Goal: Contribute content: Add original content to the website for others to see

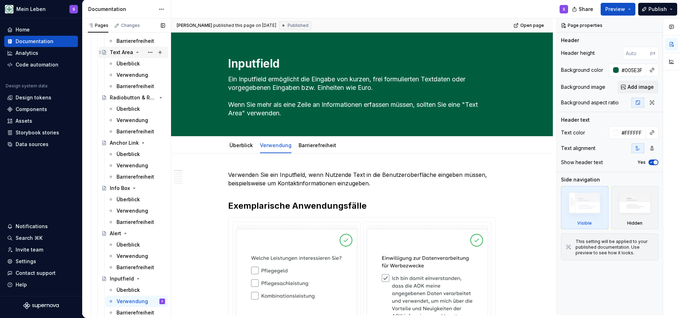
scroll to position [399, 0]
click at [111, 233] on div "Alert" at bounding box center [115, 232] width 11 height 7
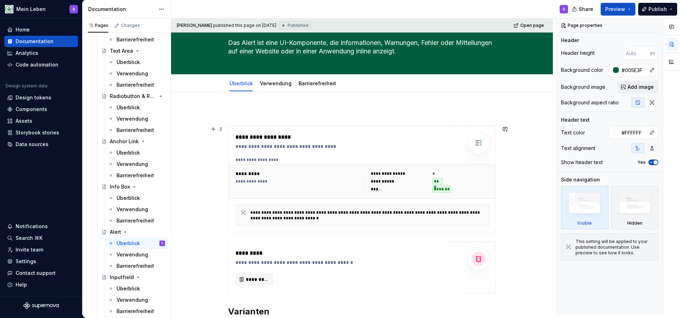
scroll to position [23, 0]
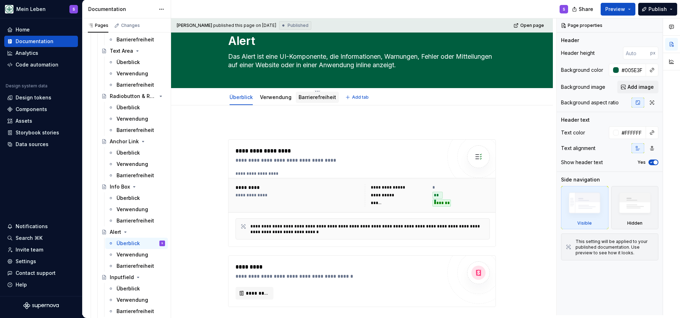
click at [325, 102] on div "Barrierefreiheit" at bounding box center [317, 97] width 43 height 11
click at [475, 160] on img at bounding box center [478, 157] width 14 height 14
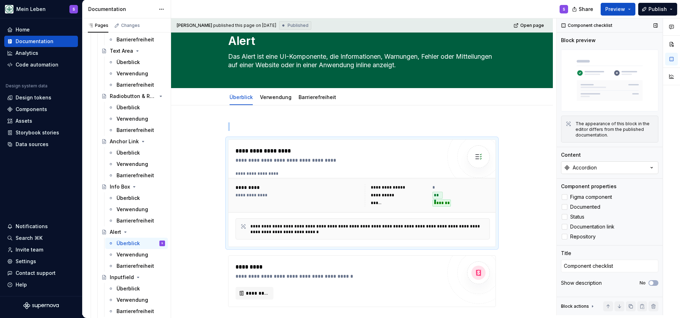
type textarea "*"
click at [614, 169] on button "Accordion" at bounding box center [609, 167] width 97 height 13
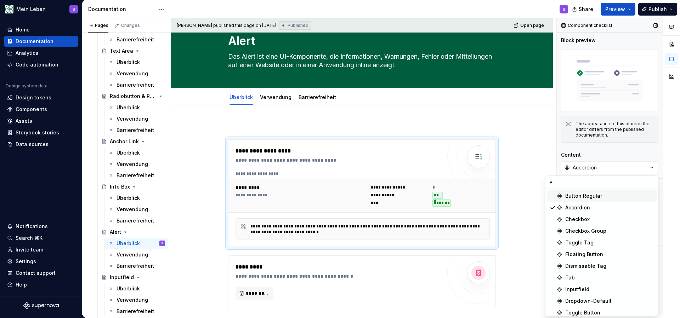
type input "A"
click at [309, 101] on div "Barrierefreiheit" at bounding box center [317, 97] width 38 height 8
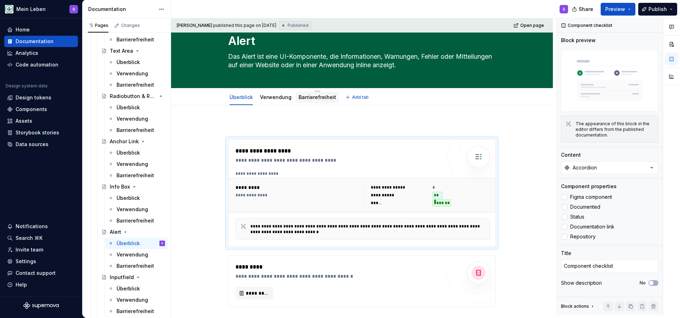
click at [304, 98] on link "Barrierefreiheit" at bounding box center [317, 97] width 38 height 6
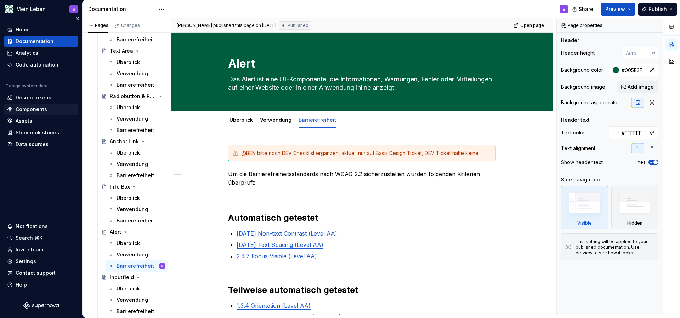
click at [43, 108] on div "Components" at bounding box center [32, 109] width 32 height 7
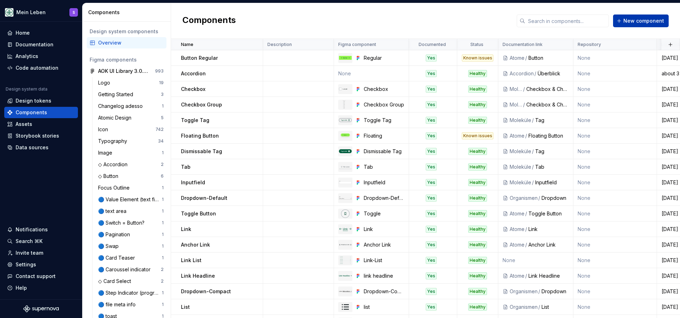
click at [636, 19] on span "New component" at bounding box center [643, 20] width 41 height 7
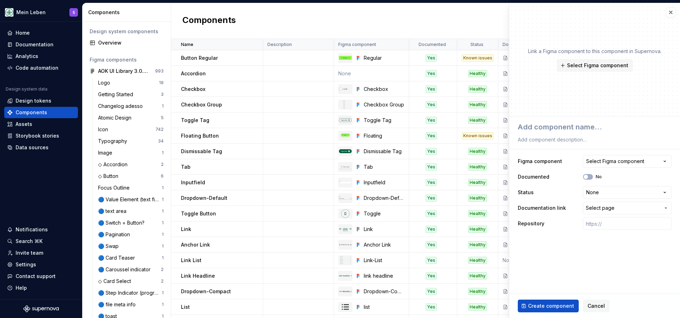
type textarea "*"
type textarea "A"
type textarea "*"
type textarea "Al"
type textarea "*"
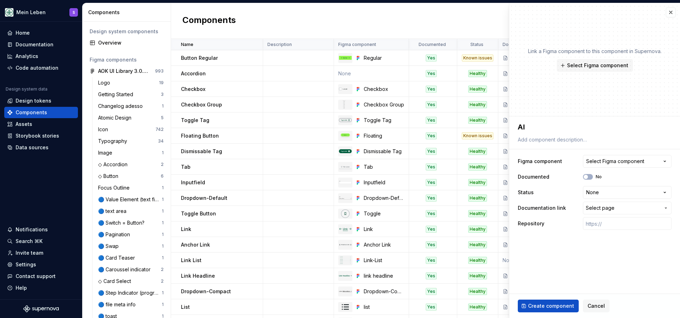
type textarea "Ale"
type textarea "*"
type textarea "Aler"
type textarea "*"
type textarea "Alert"
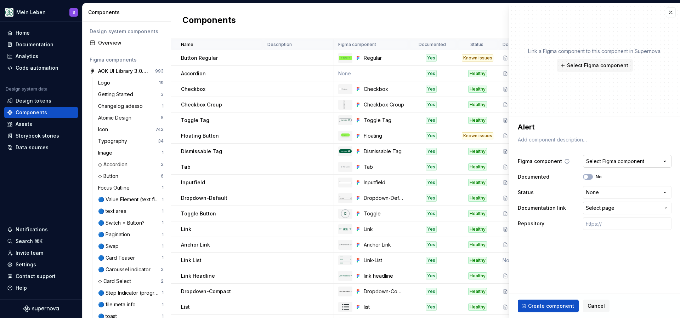
click at [617, 160] on div "Select Figma component" at bounding box center [615, 161] width 58 height 7
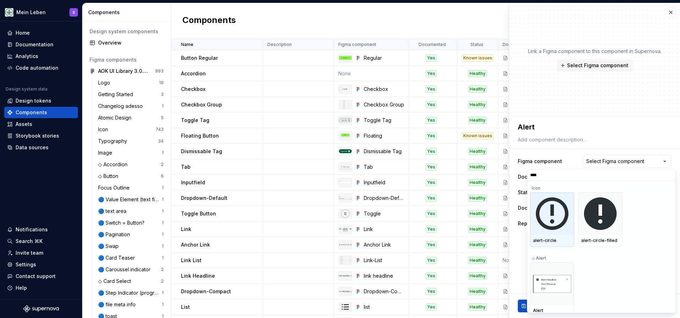
type input "*****"
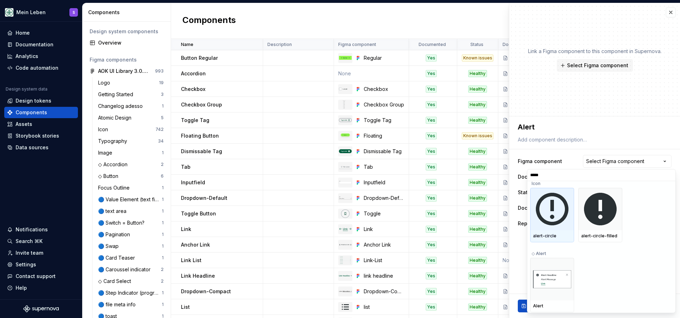
scroll to position [5, 0]
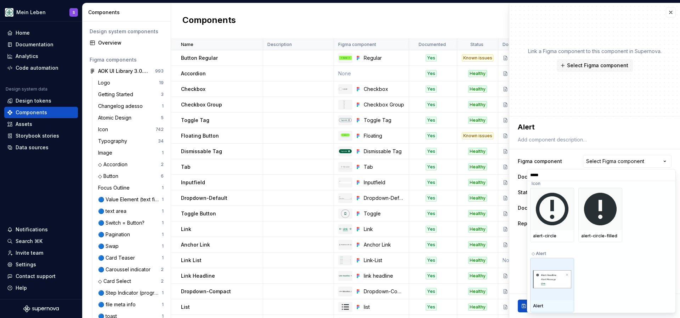
click at [548, 276] on img at bounding box center [552, 279] width 38 height 18
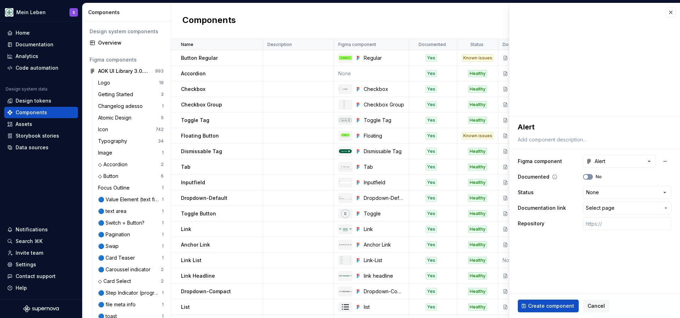
click at [589, 176] on button "No" at bounding box center [588, 177] width 10 height 6
type textarea "*"
click at [608, 193] on html "Mein Leben S Home Documentation Analytics Code automation Design system data De…" at bounding box center [340, 159] width 680 height 318
select select "**********"
type textarea "*"
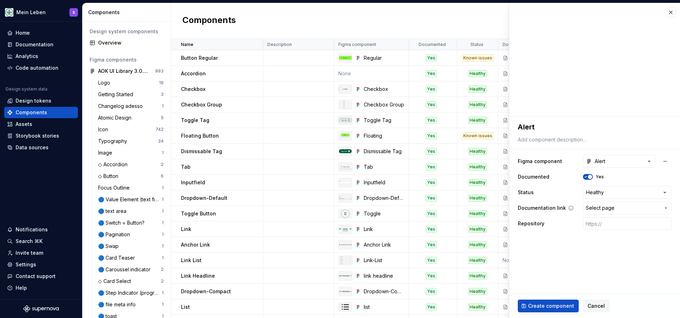
click at [594, 209] on span "Select page" at bounding box center [600, 208] width 29 height 7
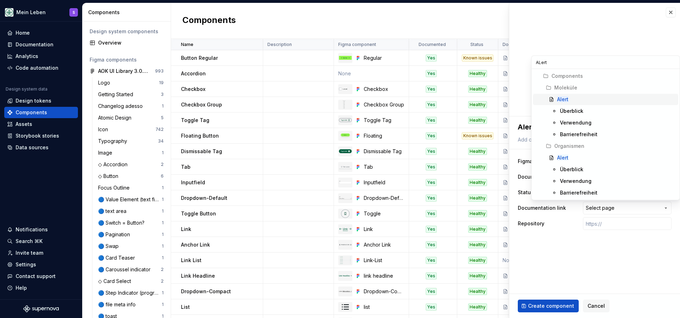
type input "ALert"
click at [563, 98] on mark "Alert" at bounding box center [562, 99] width 11 height 6
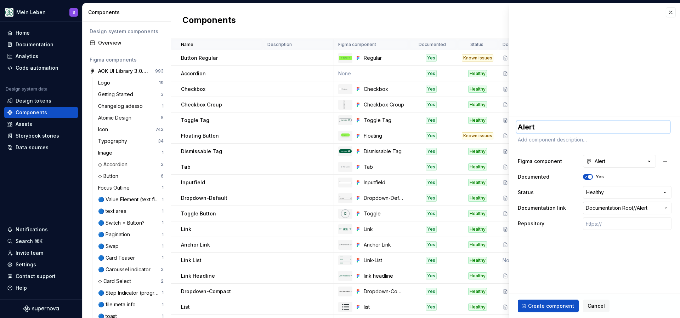
click at [528, 129] on textarea "Alert" at bounding box center [593, 127] width 154 height 13
type textarea "*"
click at [546, 306] on span "Create component" at bounding box center [551, 306] width 46 height 7
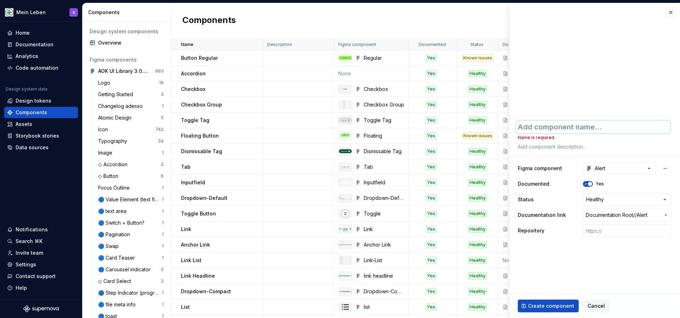
type textarea "*"
type textarea "A"
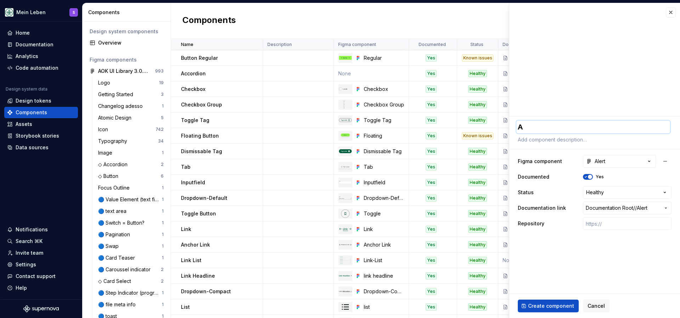
type textarea "*"
type textarea "Al"
type textarea "*"
type textarea "Ale"
type textarea "*"
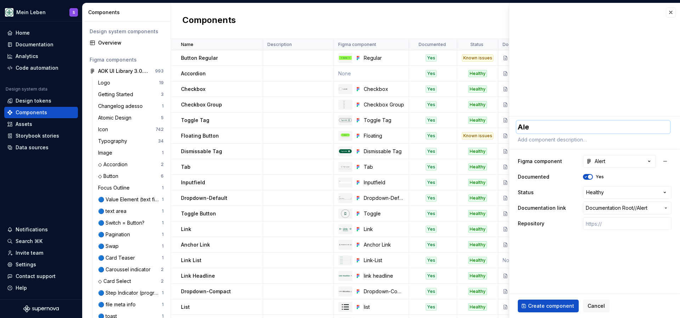
type textarea "Aler"
type textarea "*"
type textarea "Alert"
click at [528, 309] on button "Create component" at bounding box center [548, 306] width 61 height 13
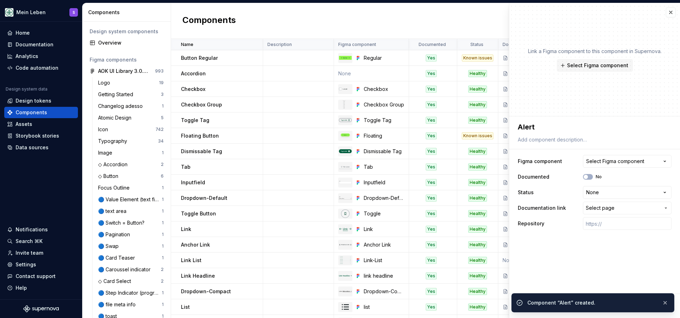
type textarea "*"
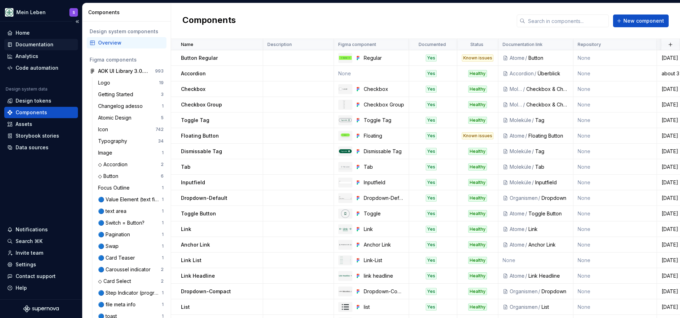
click at [47, 40] on div "Documentation" at bounding box center [41, 44] width 74 height 11
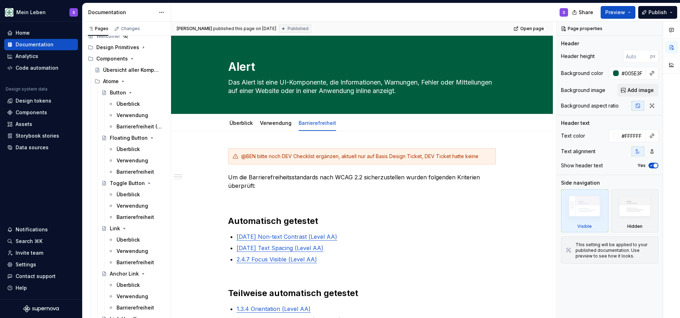
scroll to position [25, 0]
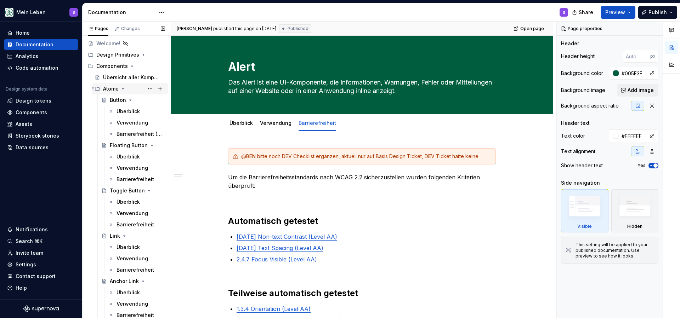
click at [121, 88] on icon "Page tree" at bounding box center [123, 89] width 6 height 6
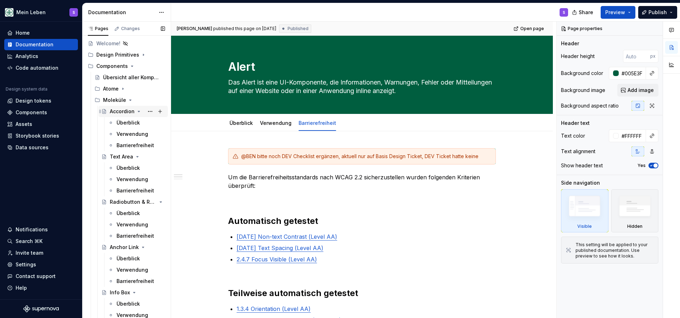
click at [121, 112] on div "Accordion" at bounding box center [122, 111] width 25 height 7
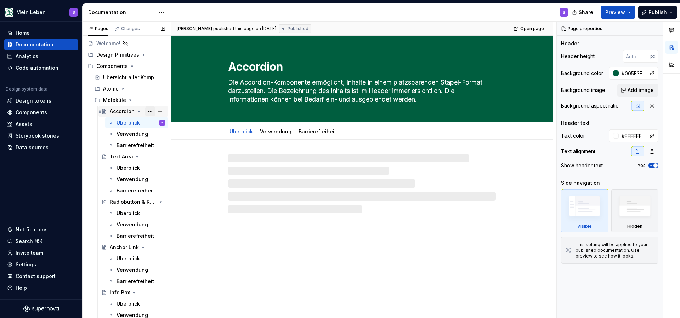
click at [150, 112] on button "Page tree" at bounding box center [150, 112] width 10 height 10
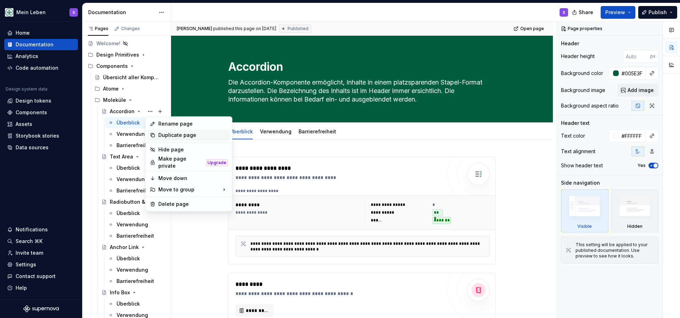
click at [169, 136] on div "Duplicate page" at bounding box center [192, 135] width 69 height 7
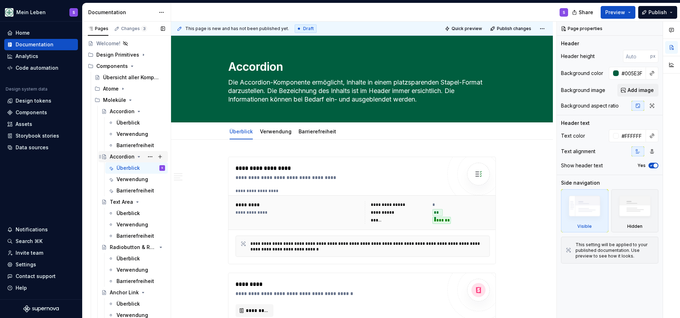
click at [123, 156] on div "Accordion" at bounding box center [122, 156] width 25 height 7
click at [266, 66] on textarea "Accordion" at bounding box center [361, 66] width 268 height 17
type textarea "*"
type textarea "H"
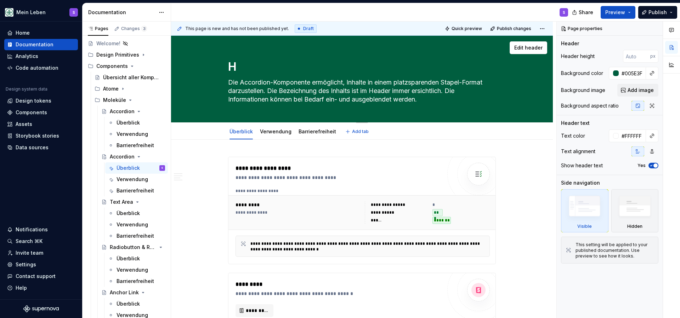
type textarea "*"
type textarea "He"
type textarea "*"
type textarea "Hea"
type textarea "*"
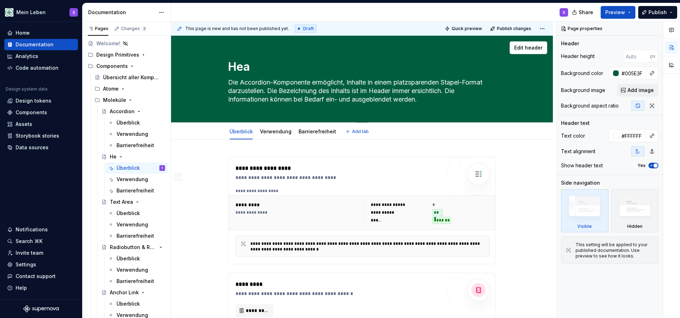
type textarea "Head"
type textarea "*"
type textarea "Heade"
type textarea "*"
type textarea "Header"
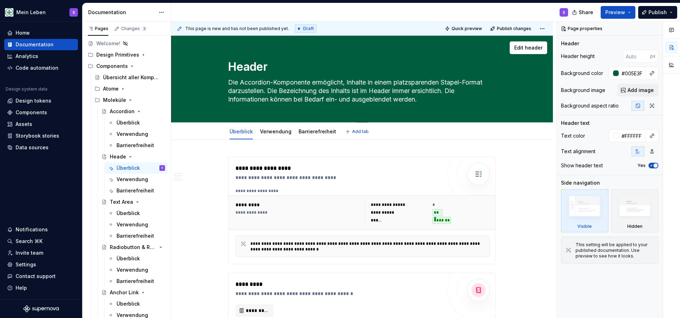
type textarea "*"
type textarea "Header"
click at [131, 157] on icon "Page tree" at bounding box center [132, 156] width 2 height 1
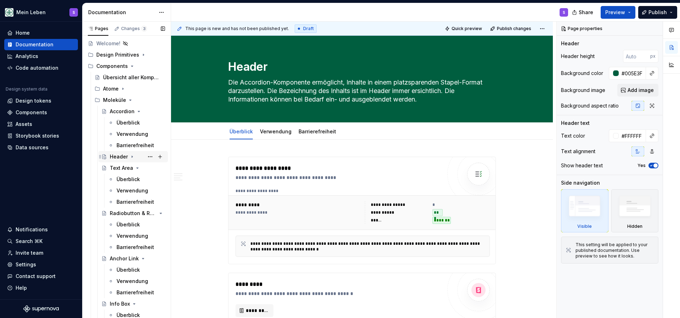
click at [121, 159] on div "Header" at bounding box center [119, 156] width 18 height 7
click at [152, 157] on button "Page tree" at bounding box center [150, 157] width 10 height 10
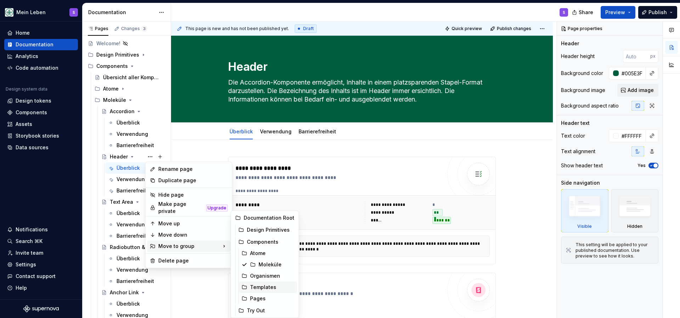
click at [265, 288] on div "Templates" at bounding box center [272, 287] width 44 height 7
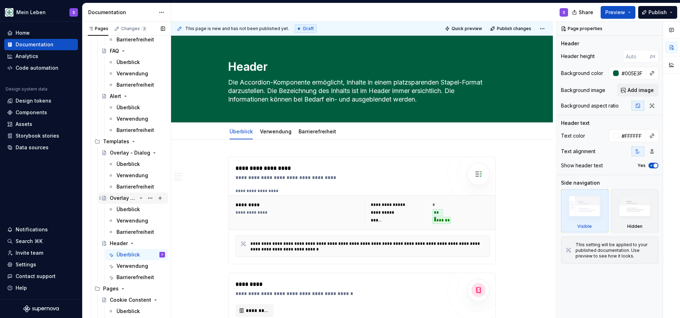
scroll to position [683, 0]
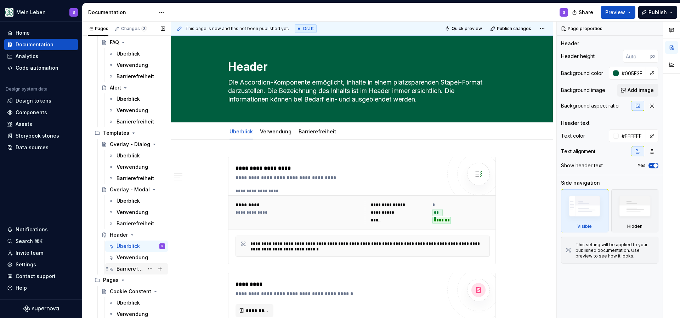
click at [124, 270] on div "Barrierefreiheit" at bounding box center [129, 269] width 27 height 7
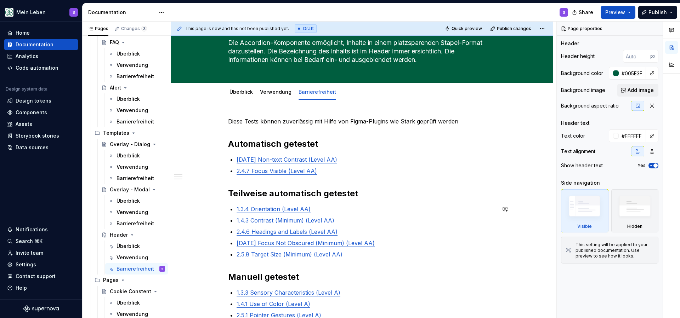
scroll to position [44, 0]
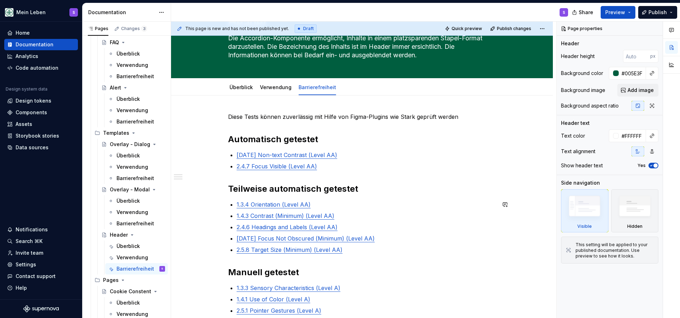
click at [341, 220] on p "1.4.3 Contrast (Minimum) (Level AA)" at bounding box center [366, 216] width 259 height 8
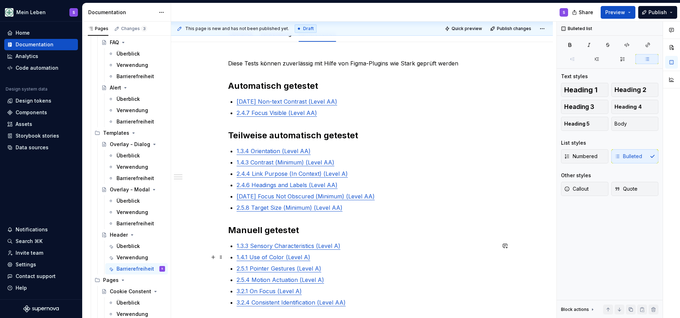
scroll to position [98, 0]
click at [237, 247] on div "Diese Tests können zuverlässig mit Hilfe von Figma-Plugins wie [PERSON_NAME] ge…" at bounding box center [362, 198] width 268 height 278
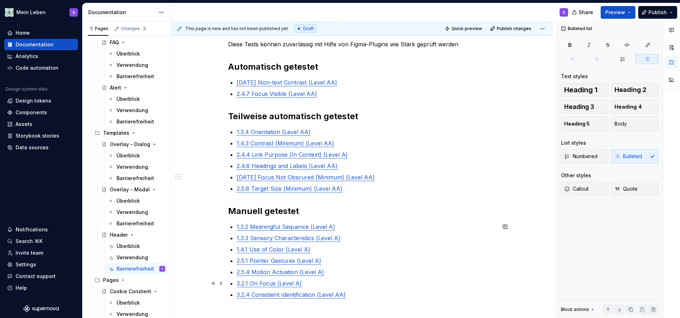
scroll to position [119, 0]
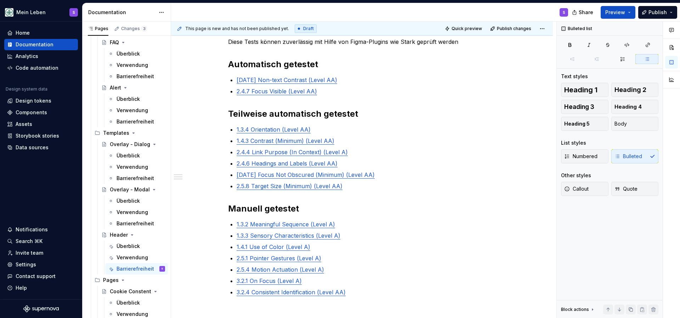
type textarea "*"
click at [312, 251] on p "1.4.1 Use of Color (Level A)" at bounding box center [366, 247] width 259 height 8
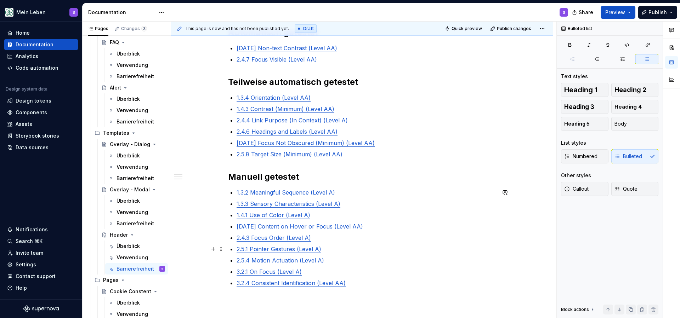
scroll to position [156, 0]
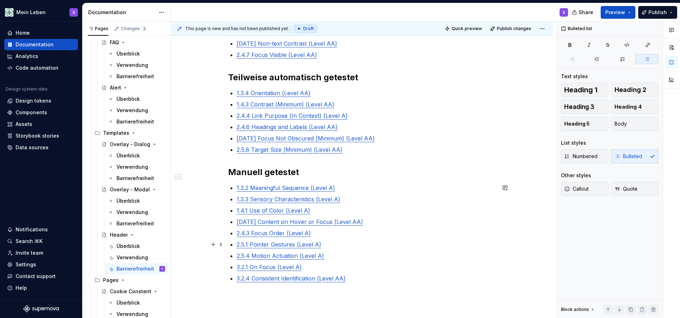
click at [325, 247] on p "2.5.1 Pointer Gestures (Level A)" at bounding box center [366, 244] width 259 height 8
click at [316, 283] on ul "1.3.2 Meaningful Sequence (Level A) 1.3.3 Sensory Characteristics (Level A) 1.4…" at bounding box center [366, 239] width 259 height 110
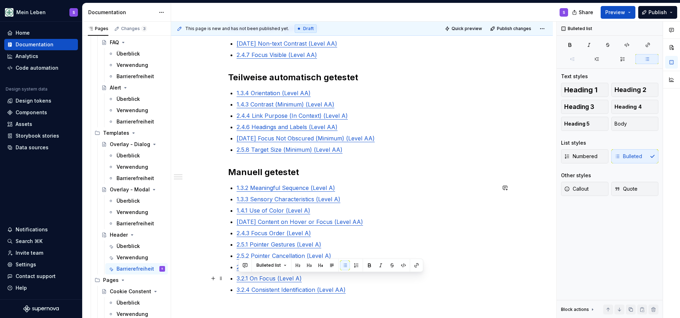
click at [304, 281] on p "3.2.1 On Focus (Level A)" at bounding box center [366, 278] width 259 height 8
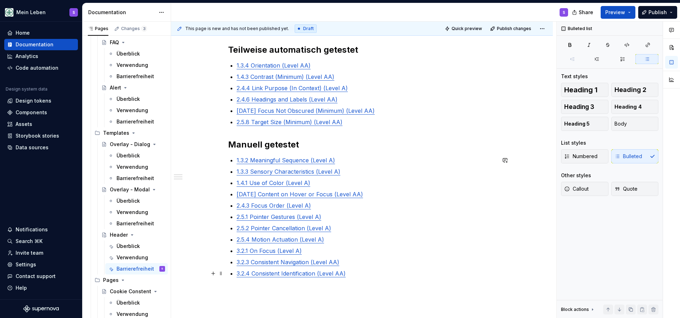
scroll to position [188, 0]
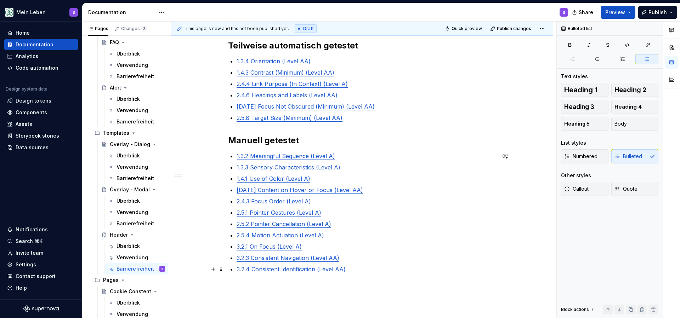
click at [350, 269] on p "3.2.4 Consistent Identification (Level AA)" at bounding box center [366, 269] width 259 height 8
click at [27, 110] on div "Components" at bounding box center [32, 112] width 32 height 7
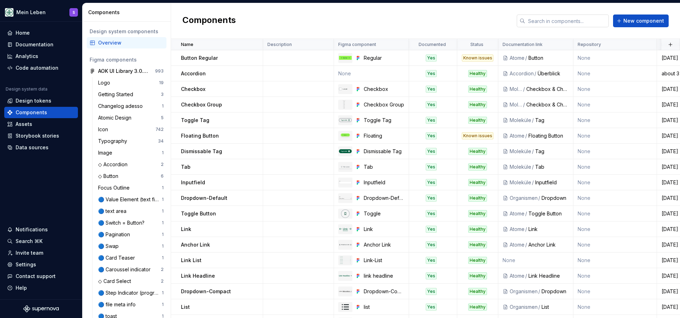
click at [553, 19] on input "text" at bounding box center [567, 21] width 84 height 13
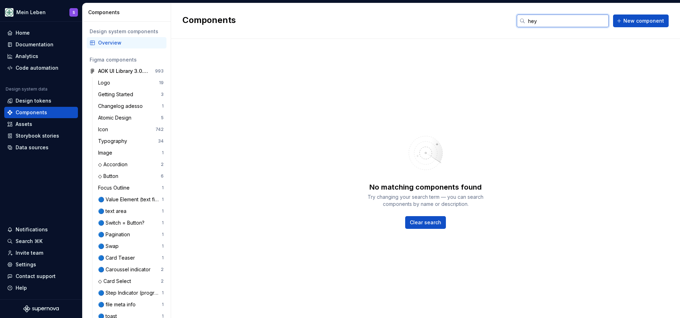
type input "hey"
drag, startPoint x: 553, startPoint y: 19, endPoint x: 620, endPoint y: 21, distance: 67.3
click at [620, 21] on button "New component" at bounding box center [641, 21] width 56 height 13
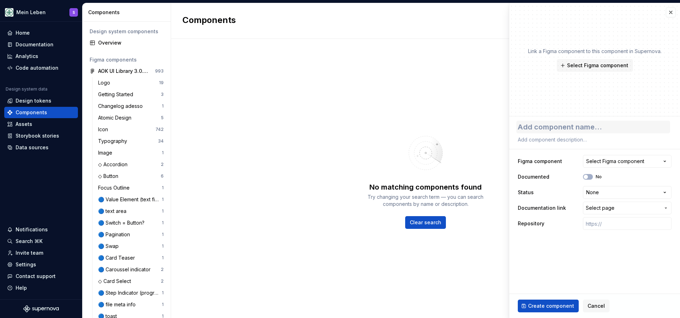
type textarea "*"
type textarea "H"
type textarea "*"
type textarea "He"
type textarea "*"
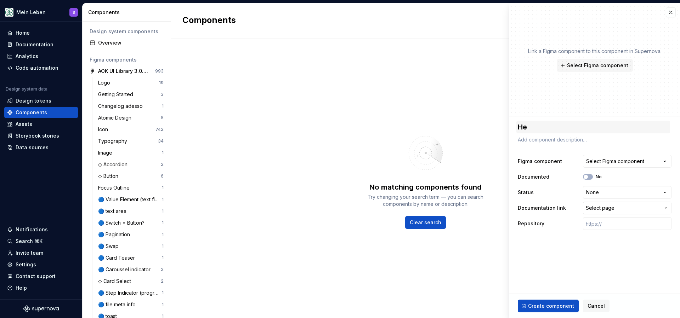
type textarea "Hea"
type textarea "*"
type textarea "Head"
type textarea "*"
type textarea "Heade"
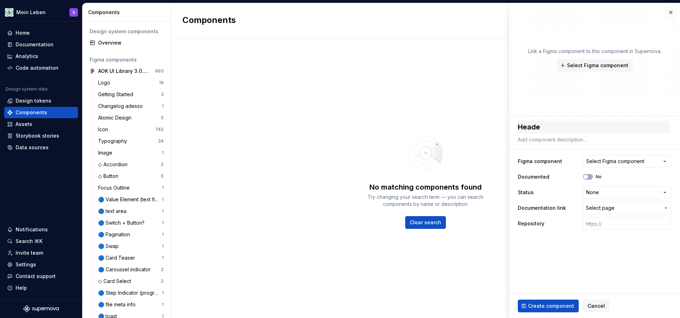
type textarea "*"
type textarea "Header"
click at [659, 161] on button "Select Figma component" at bounding box center [627, 161] width 89 height 13
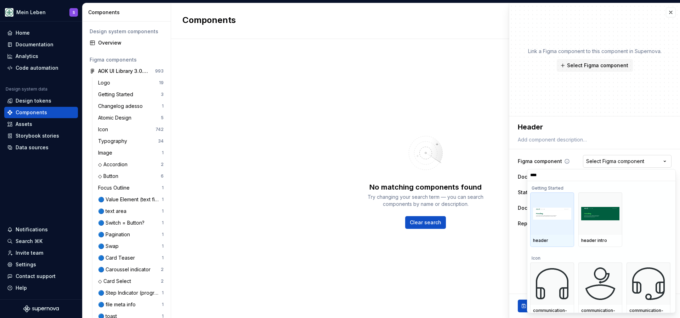
type input "*****"
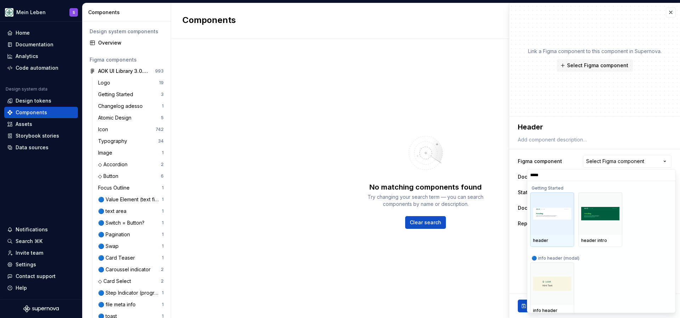
click at [559, 228] on div at bounding box center [552, 214] width 44 height 42
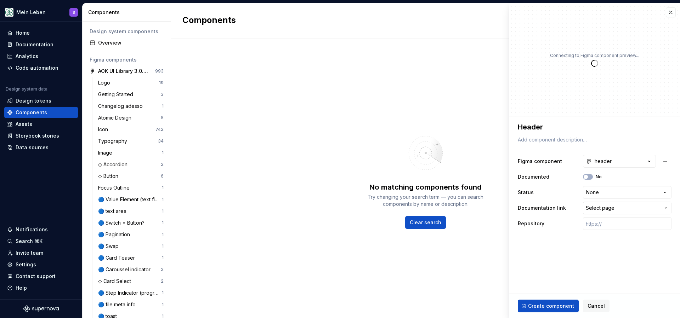
click at [559, 228] on div "Repository" at bounding box center [595, 223] width 154 height 13
click at [588, 180] on div "Documented No" at bounding box center [595, 177] width 154 height 13
click at [592, 178] on button "No" at bounding box center [588, 177] width 10 height 6
type textarea "*"
click at [607, 195] on html "Mein Leben S Home Documentation Analytics Code automation Design system data De…" at bounding box center [340, 159] width 680 height 318
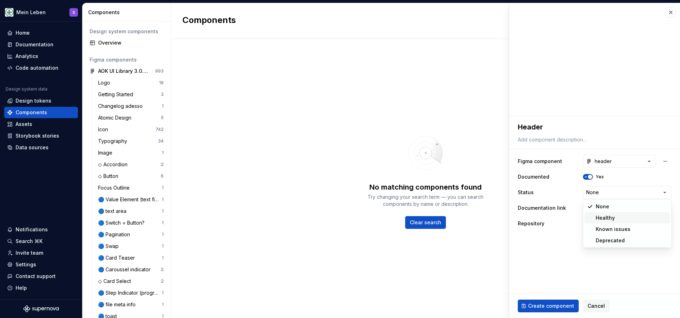
select select "**********"
type textarea "*"
click at [596, 209] on span "Select page" at bounding box center [600, 208] width 29 height 7
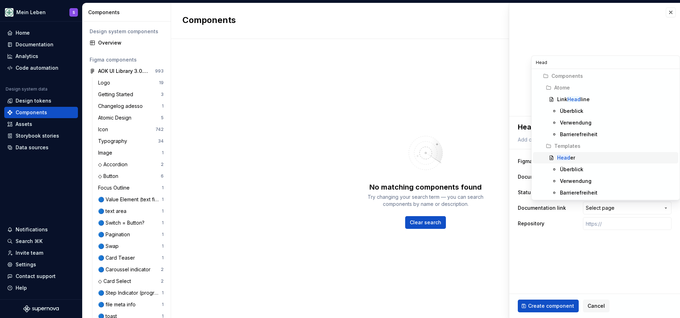
type input "Head"
click at [567, 159] on mark "Head" at bounding box center [563, 158] width 13 height 6
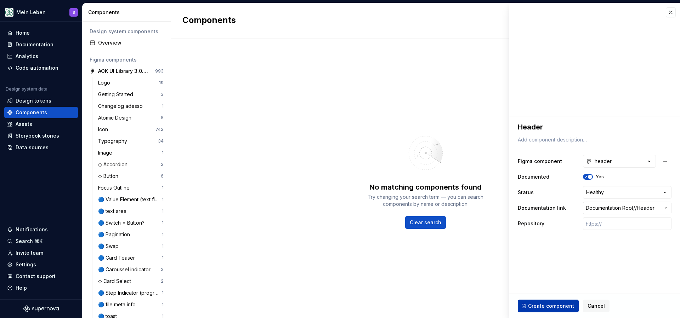
click at [551, 305] on span "Create component" at bounding box center [551, 306] width 46 height 7
type textarea "*"
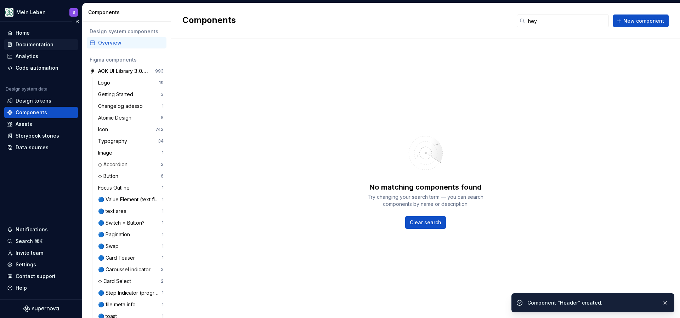
click at [47, 47] on div "Documentation" at bounding box center [35, 44] width 38 height 7
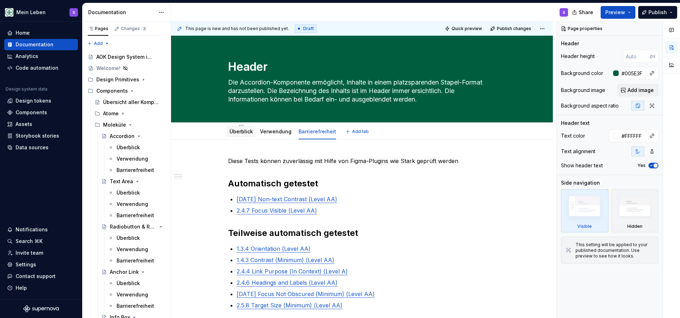
click at [248, 127] on div "Überblick" at bounding box center [240, 131] width 23 height 8
click at [238, 133] on link "Überblick" at bounding box center [240, 132] width 23 height 6
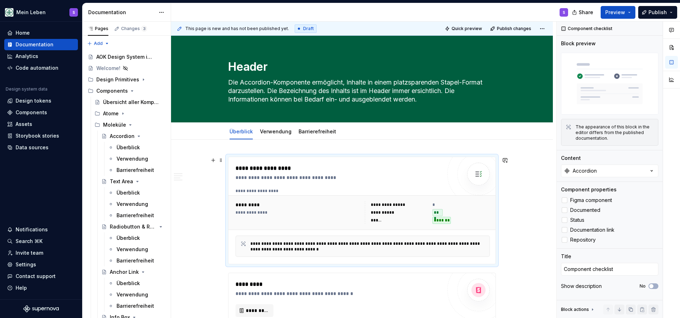
click at [481, 175] on img at bounding box center [478, 174] width 14 height 14
type textarea "*"
click at [618, 172] on button "Accordion" at bounding box center [609, 171] width 97 height 13
type input "head"
click at [604, 211] on div "Header" at bounding box center [609, 210] width 89 height 7
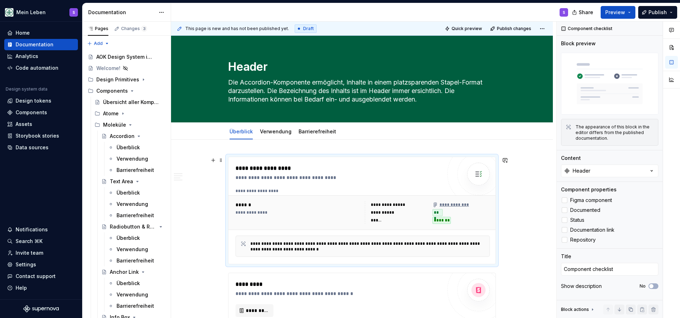
click at [152, 136] on button "Page tree" at bounding box center [150, 136] width 10 height 10
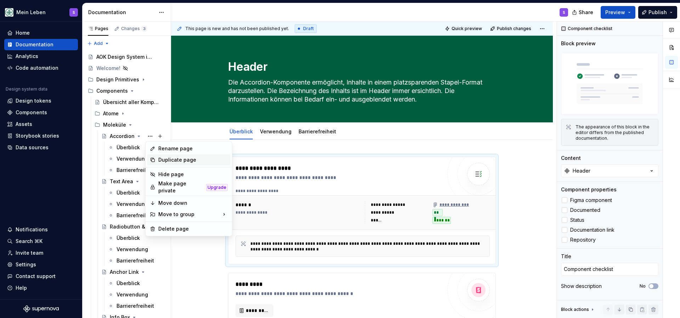
click at [163, 159] on div "Duplicate page" at bounding box center [192, 159] width 69 height 7
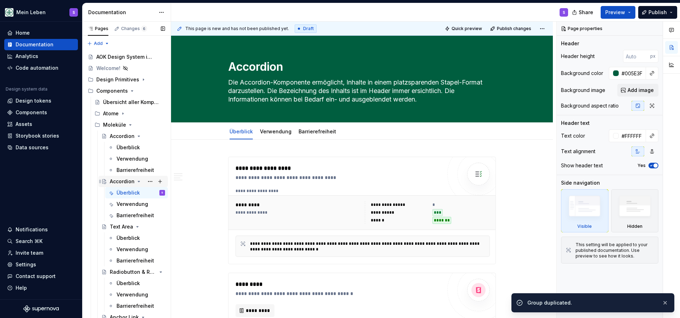
click at [126, 181] on div "Accordion" at bounding box center [122, 181] width 25 height 7
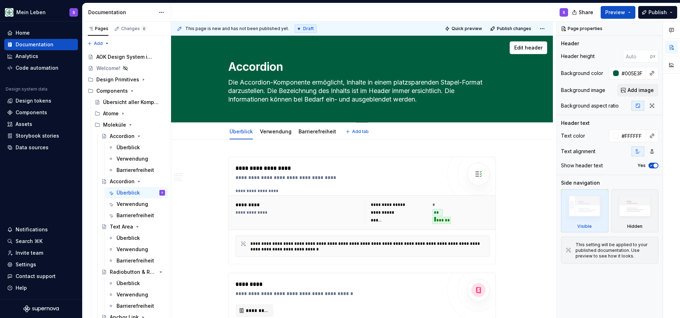
click at [266, 65] on textarea "Accordion" at bounding box center [361, 66] width 268 height 17
type textarea "*"
type textarea "S"
type textarea "*"
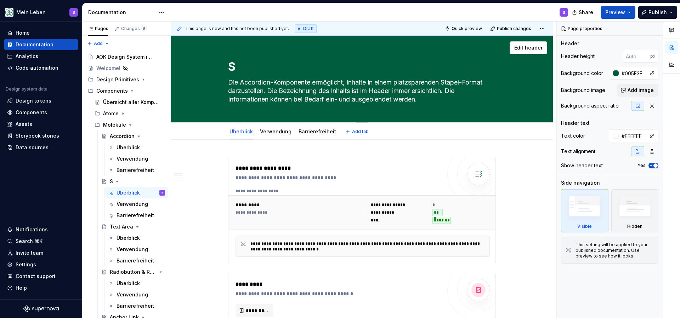
type textarea "Se"
type textarea "*"
type textarea "See"
type textarea "*"
type textarea "Seea"
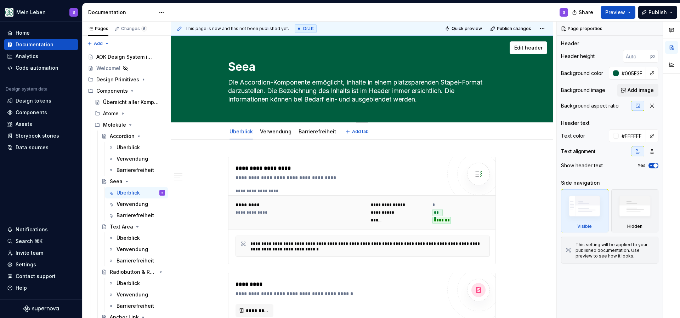
type textarea "*"
type textarea "See"
type textarea "*"
type textarea "Se"
type textarea "*"
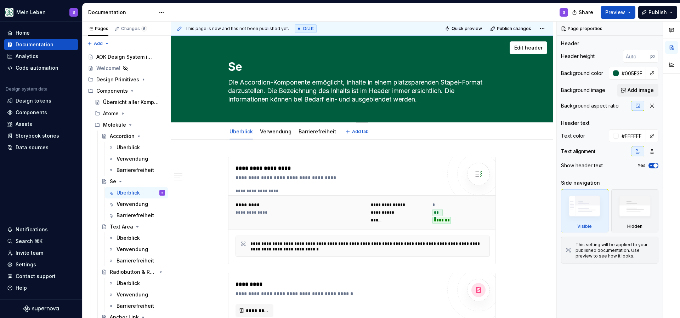
type textarea "Sea"
type textarea "*"
type textarea "Sear"
type textarea "*"
type textarea "Searc"
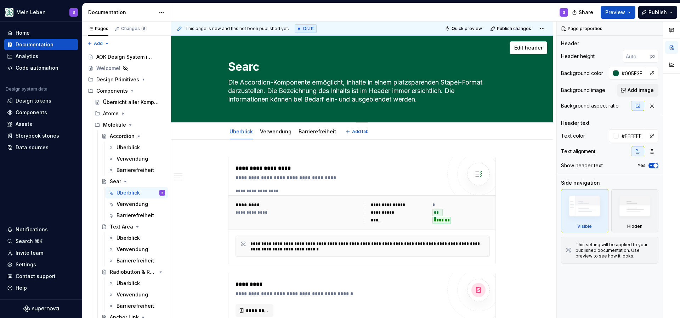
type textarea "*"
type textarea "Search"
type textarea "*"
type textarea "Search"
type textarea "*"
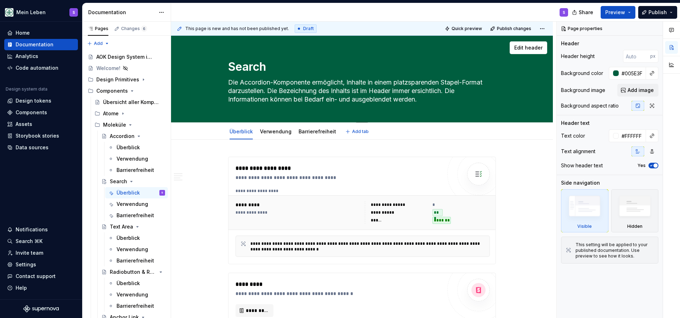
type textarea "Search F"
type textarea "*"
type textarea "Search Fi"
type textarea "*"
type textarea "Search Fie"
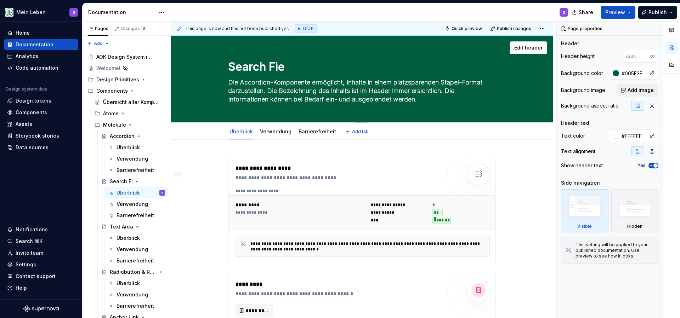
type textarea "*"
type textarea "Search Fiel"
type textarea "*"
type textarea "Search Field"
type textarea "*"
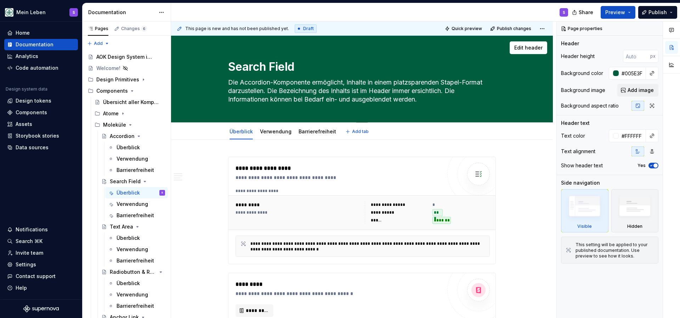
type textarea "Search Field"
click at [321, 132] on link "Barrierefreiheit" at bounding box center [317, 132] width 38 height 6
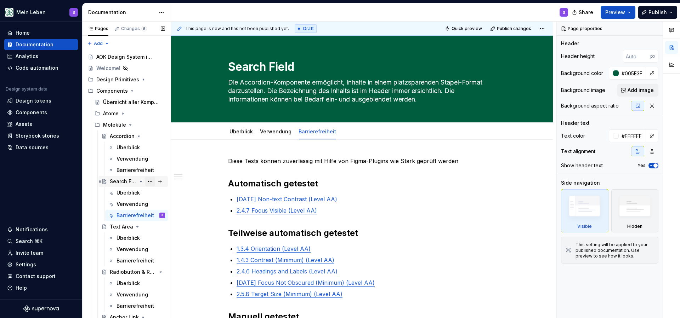
click at [149, 181] on button "Page tree" at bounding box center [150, 182] width 10 height 10
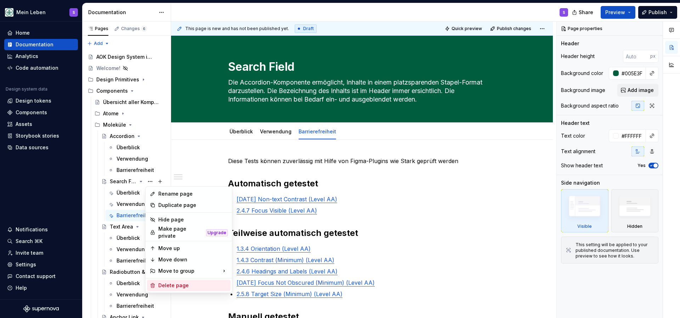
click at [169, 282] on div "Delete page" at bounding box center [192, 285] width 69 height 7
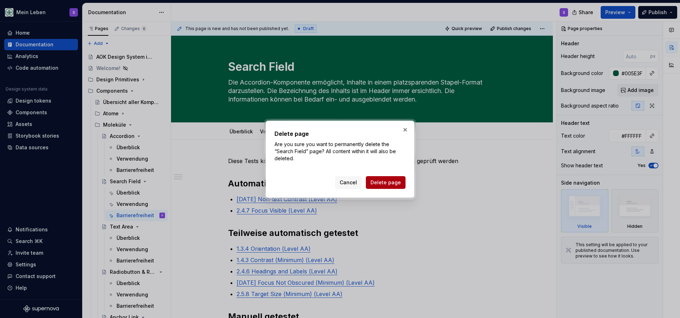
click at [392, 183] on span "Delete page" at bounding box center [385, 182] width 30 height 7
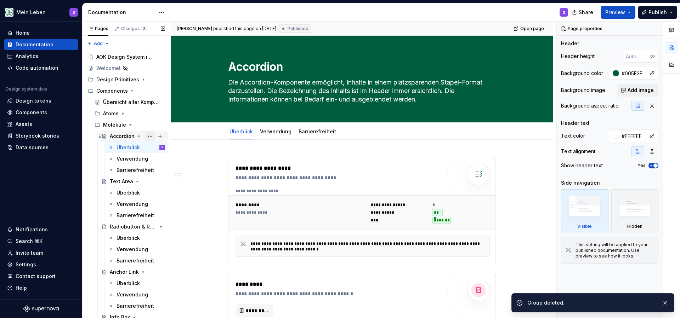
click at [149, 136] on button "Page tree" at bounding box center [150, 136] width 10 height 10
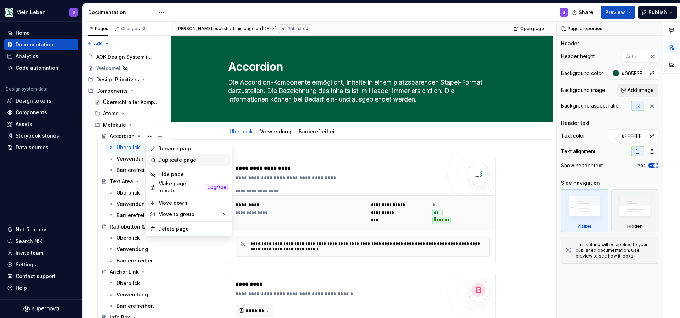
click at [164, 159] on div "Duplicate page" at bounding box center [192, 159] width 69 height 7
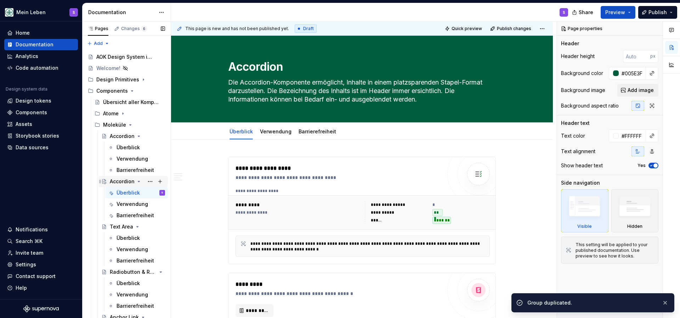
click at [120, 182] on div "Accordion" at bounding box center [122, 181] width 25 height 7
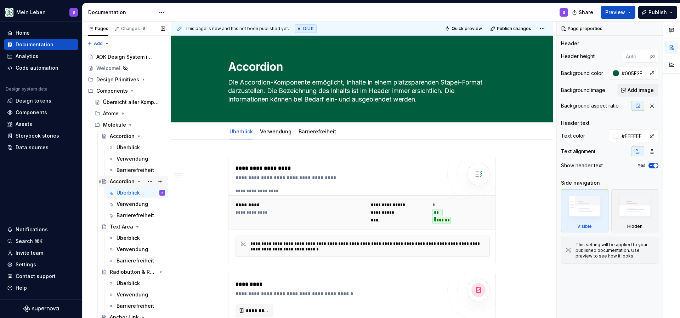
click at [126, 182] on div "Accordion" at bounding box center [122, 181] width 25 height 7
click at [149, 182] on button "Page tree" at bounding box center [150, 182] width 10 height 10
click at [263, 68] on html "Mein Leben S Home Documentation Analytics Code automation Design system data De…" at bounding box center [340, 159] width 680 height 318
click at [263, 68] on textarea "Accordion" at bounding box center [361, 66] width 268 height 17
click at [270, 65] on textarea "Accordion" at bounding box center [361, 66] width 268 height 17
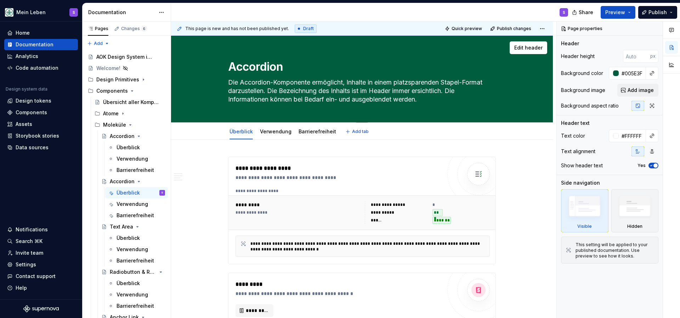
click at [270, 65] on textarea "Accordion" at bounding box center [361, 66] width 268 height 17
type textarea "*"
type textarea "T"
type textarea "*"
type textarea "Te"
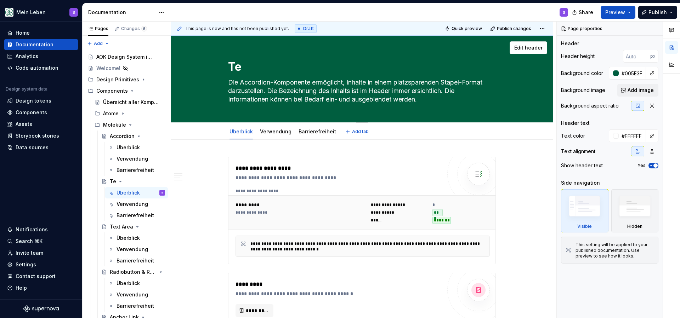
type textarea "*"
type textarea "Tea"
type textarea "*"
type textarea "Teas"
type textarea "*"
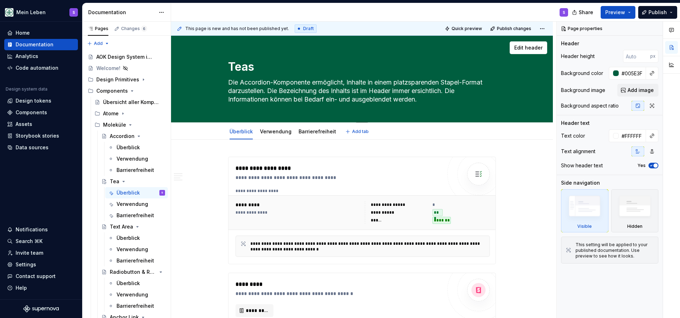
type textarea "Tease"
type textarea "*"
type textarea "Teaser"
type textarea "*"
type textarea "Teaser"
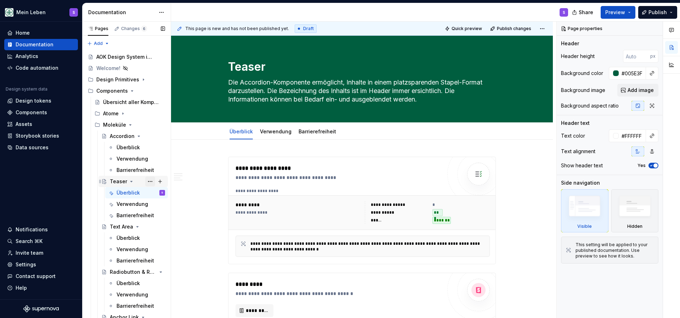
click at [152, 182] on button "Page tree" at bounding box center [150, 182] width 10 height 10
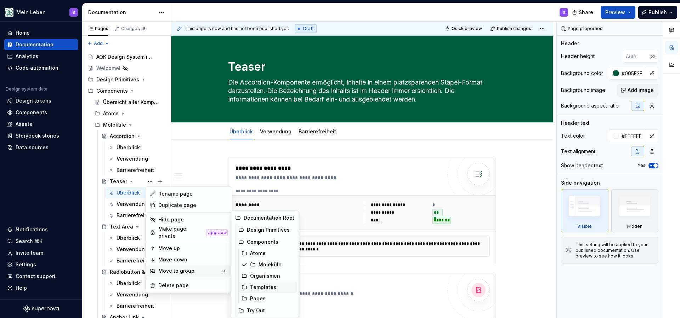
click at [258, 287] on div "Templates" at bounding box center [272, 287] width 44 height 7
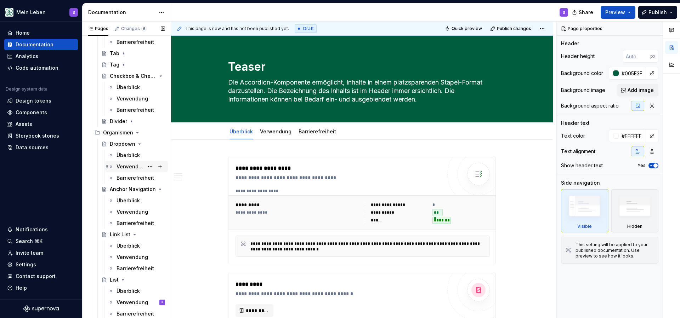
scroll to position [399, 0]
click at [137, 133] on icon "Page tree" at bounding box center [138, 133] width 2 height 1
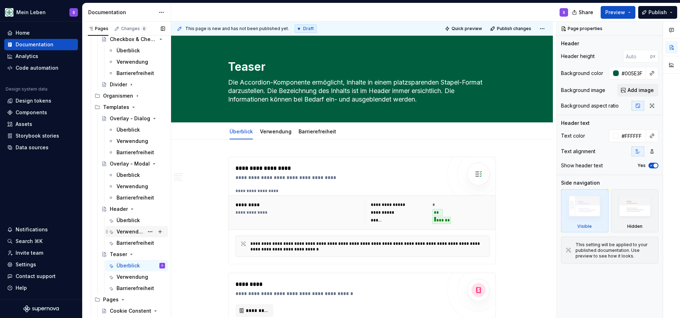
scroll to position [444, 0]
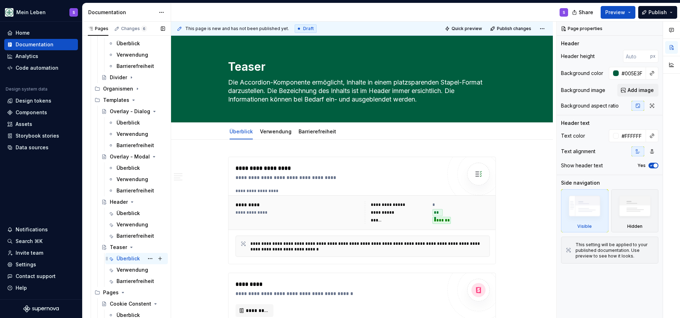
click at [130, 261] on div "Überblick" at bounding box center [127, 258] width 23 height 7
click at [130, 281] on div "Barrierefreiheit" at bounding box center [129, 281] width 27 height 7
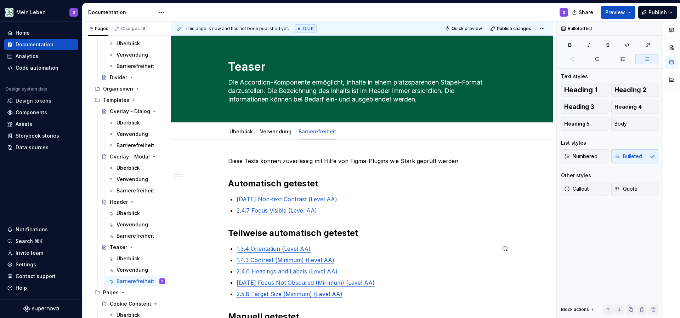
click at [339, 260] on p "1.4.3 Contrast (Minimum) (Level AA)" at bounding box center [366, 260] width 259 height 8
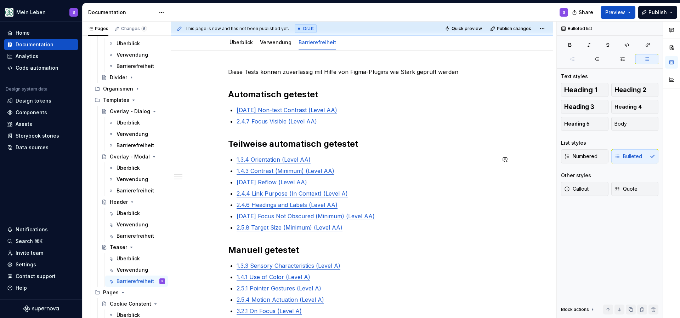
scroll to position [96, 0]
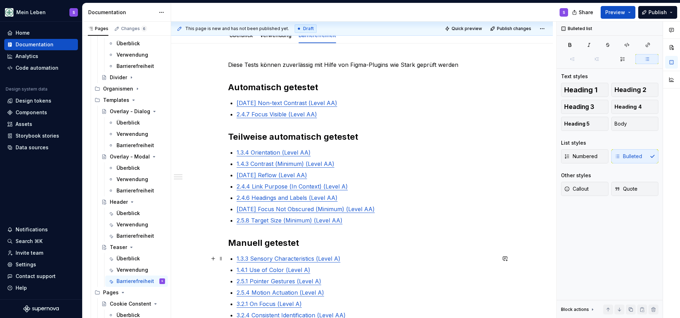
click at [237, 260] on div "Diese Tests können zuverlässig mit Hilfe von Figma-Plugins wie [PERSON_NAME] ge…" at bounding box center [362, 205] width 268 height 289
click at [312, 283] on p "1.4.1 Use of Color (Level A)" at bounding box center [366, 281] width 259 height 8
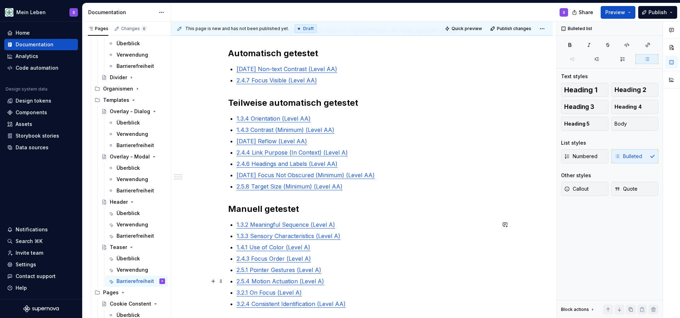
scroll to position [131, 0]
click at [326, 270] on p "2.5.1 Pointer Gestures (Level A)" at bounding box center [366, 269] width 259 height 8
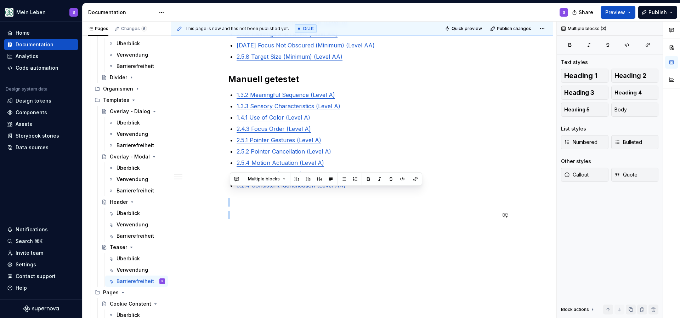
scroll to position [261, 0]
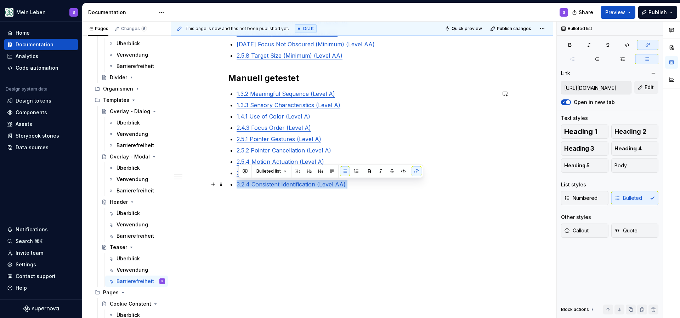
drag, startPoint x: 357, startPoint y: 288, endPoint x: 235, endPoint y: 178, distance: 164.5
click at [235, 178] on div "Diese Tests können zuverlässig mit Hilfe von Figma-Plugins wie [PERSON_NAME] ge…" at bounding box center [362, 57] width 268 height 323
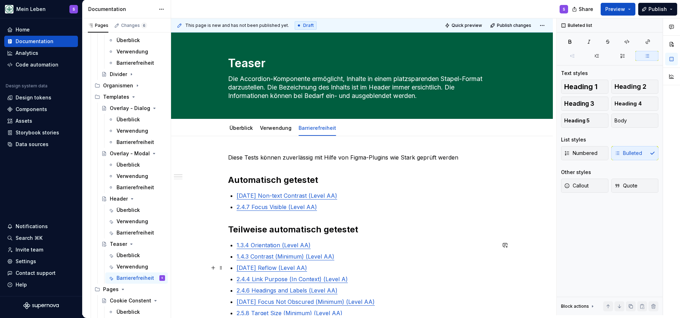
scroll to position [0, 0]
click at [237, 132] on div "Überblick" at bounding box center [240, 128] width 23 height 7
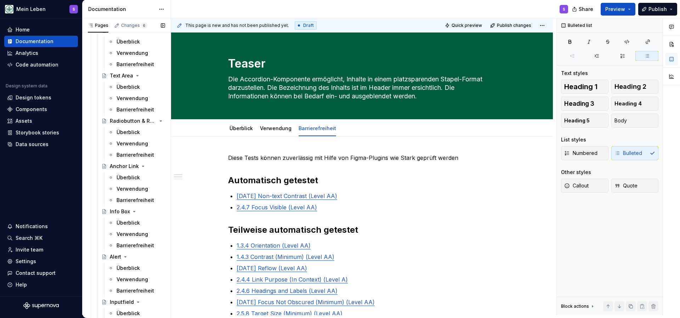
scroll to position [109, 0]
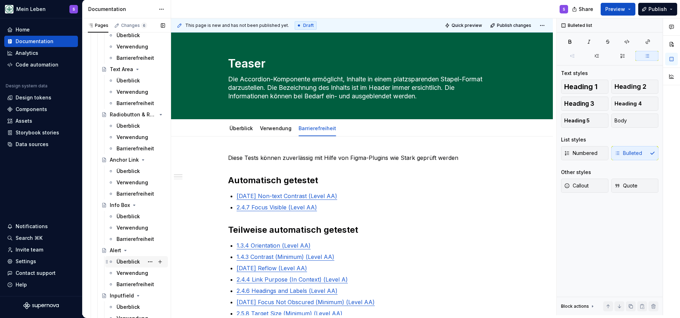
click at [133, 261] on div "Überblick" at bounding box center [127, 261] width 23 height 7
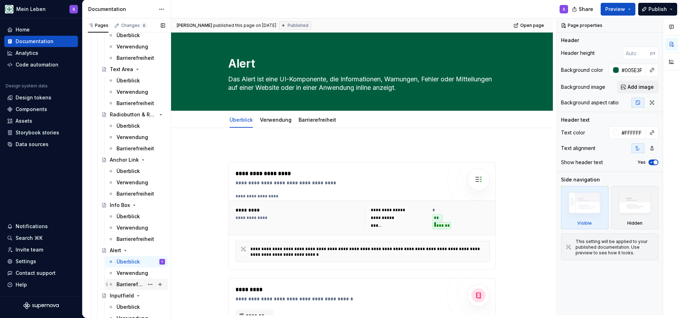
click at [138, 284] on div "Barrierefreiheit" at bounding box center [129, 284] width 27 height 7
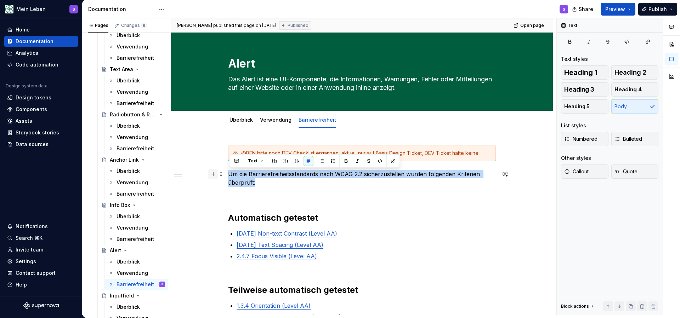
drag, startPoint x: 261, startPoint y: 183, endPoint x: 210, endPoint y: 172, distance: 51.6
copy p "Um die Barrierefreiheitsstandards nach WCAG 2.2 sicherzustellen wurden folgende…"
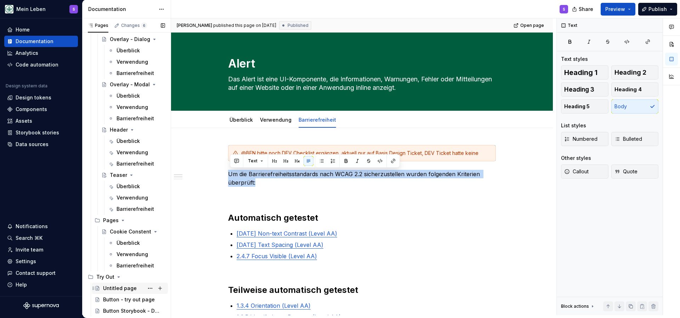
scroll to position [513, 0]
click at [131, 264] on div "Barrierefreiheit" at bounding box center [129, 265] width 27 height 7
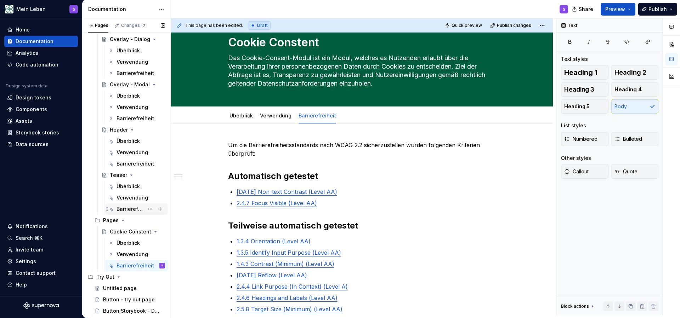
click at [131, 206] on div "Barrierefreiheit" at bounding box center [129, 209] width 27 height 7
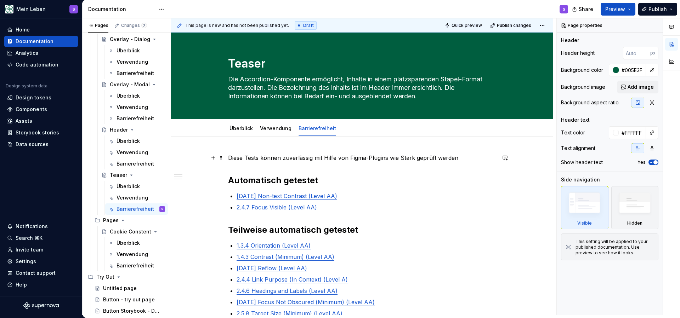
click at [249, 156] on p "Diese Tests können zuverlässig mit Hilfe von Figma-Plugins wie Stark geprüft we…" at bounding box center [362, 158] width 268 height 8
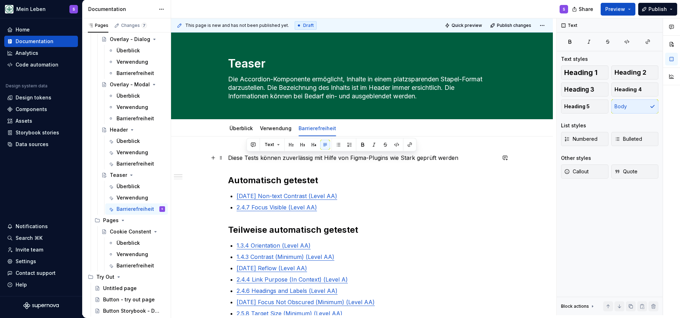
click at [249, 156] on p "Diese Tests können zuverlässig mit Hilfe von Figma-Plugins wie Stark geprüft we…" at bounding box center [362, 158] width 268 height 8
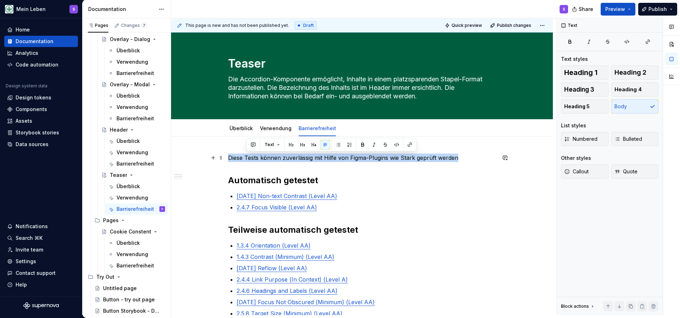
click at [249, 156] on p "Diese Tests können zuverlässig mit Hilfe von Figma-Plugins wie Stark geprüft we…" at bounding box center [362, 158] width 268 height 8
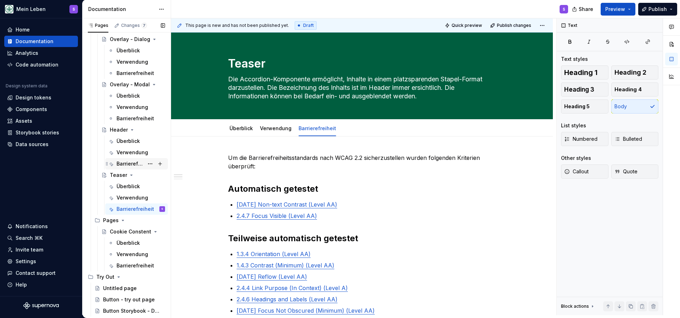
click at [126, 162] on div "Barrierefreiheit" at bounding box center [129, 163] width 27 height 7
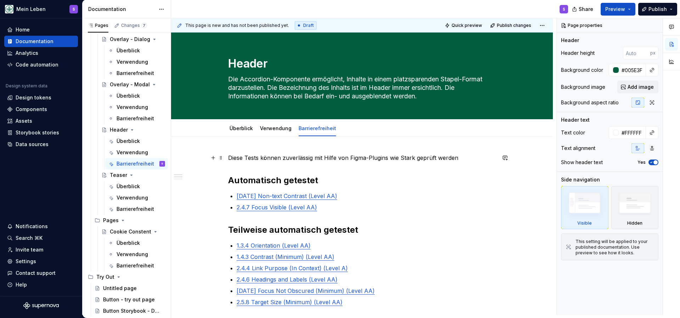
click at [260, 159] on p "Diese Tests können zuverlässig mit Hilfe von Figma-Plugins wie Stark geprüft we…" at bounding box center [362, 158] width 268 height 8
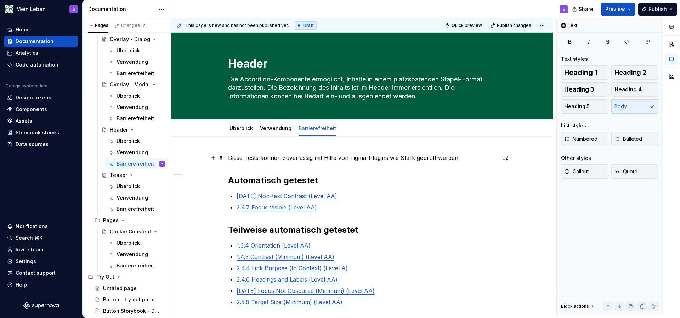
click at [260, 159] on p "Diese Tests können zuverlässig mit Hilfe von Figma-Plugins wie Stark geprüft we…" at bounding box center [362, 158] width 268 height 8
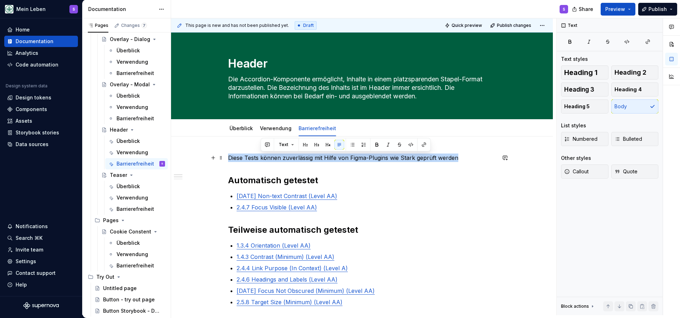
click at [260, 159] on p "Diese Tests können zuverlässig mit Hilfe von Figma-Plugins wie Stark geprüft we…" at bounding box center [362, 158] width 268 height 8
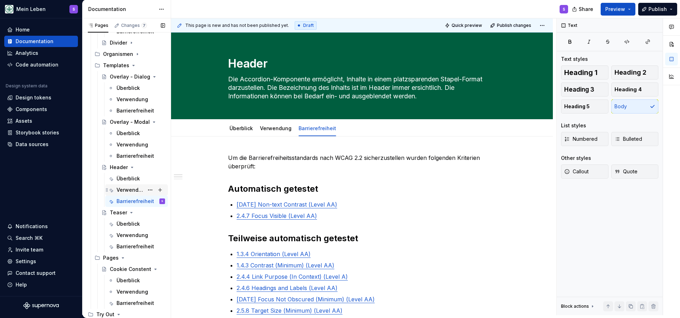
scroll to position [470, 0]
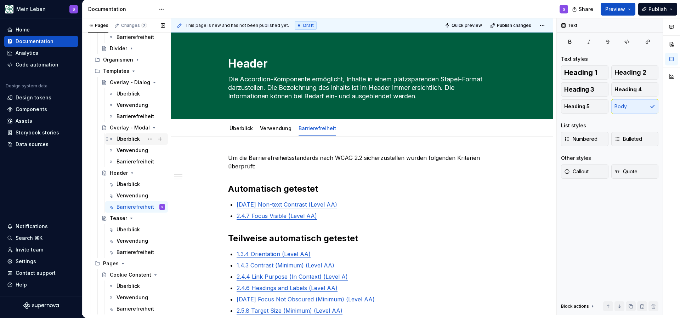
click at [133, 138] on div "Überblick" at bounding box center [127, 139] width 23 height 7
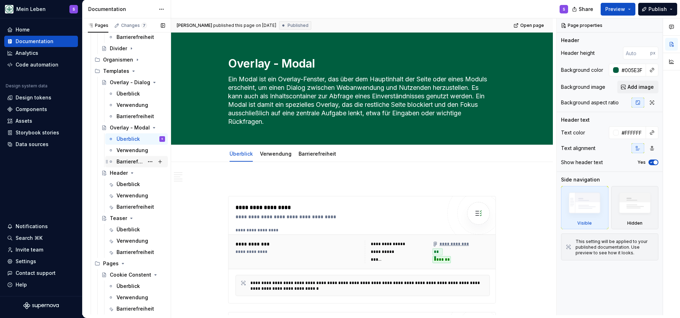
click at [138, 162] on div "Barrierefreiheit" at bounding box center [129, 161] width 27 height 7
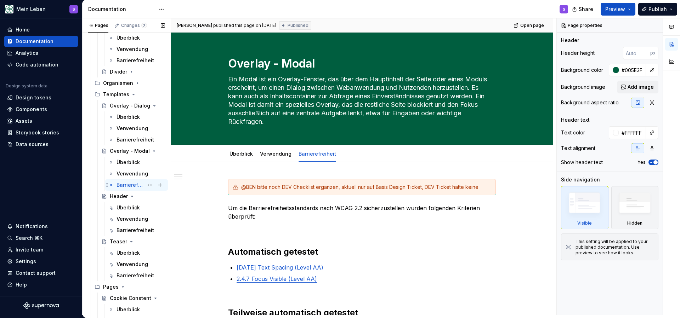
scroll to position [446, 0]
click at [133, 138] on div "Barrierefreiheit" at bounding box center [129, 140] width 27 height 7
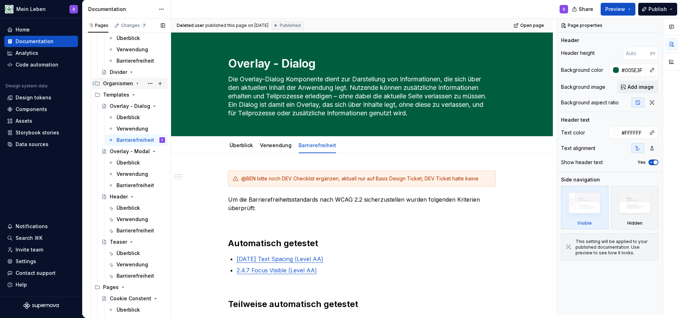
click at [127, 81] on div "Organismen" at bounding box center [118, 83] width 30 height 7
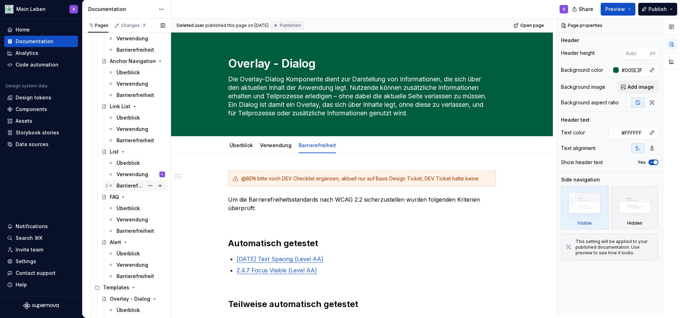
scroll to position [528, 0]
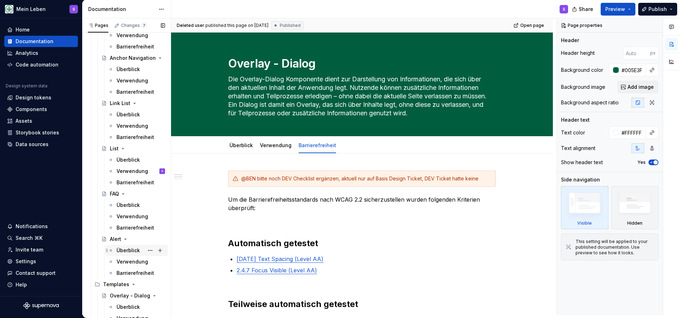
click at [132, 249] on div "Überblick" at bounding box center [127, 250] width 23 height 7
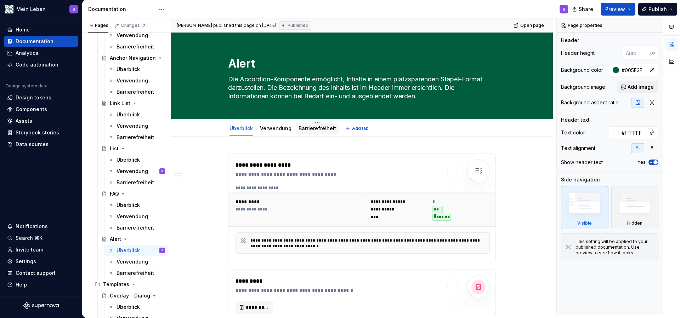
click at [310, 125] on div "Barrierefreiheit" at bounding box center [317, 128] width 38 height 7
click at [308, 132] on div "Barrierefreiheit" at bounding box center [317, 128] width 38 height 7
click at [307, 129] on link "Barrierefreiheit" at bounding box center [317, 128] width 38 height 6
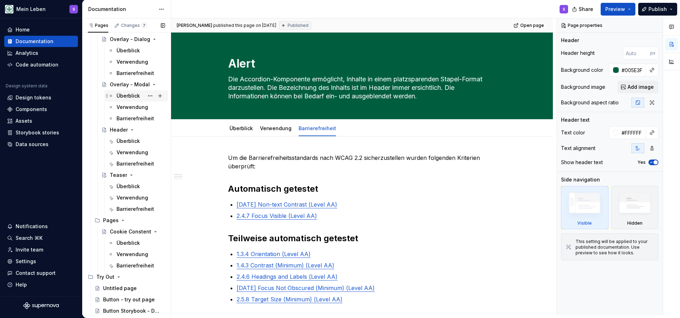
scroll to position [785, 0]
click at [132, 207] on div "Barrierefreiheit" at bounding box center [129, 209] width 27 height 7
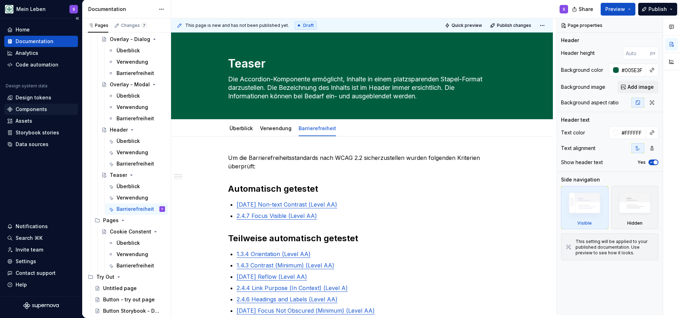
click at [28, 106] on div "Components" at bounding box center [32, 109] width 32 height 7
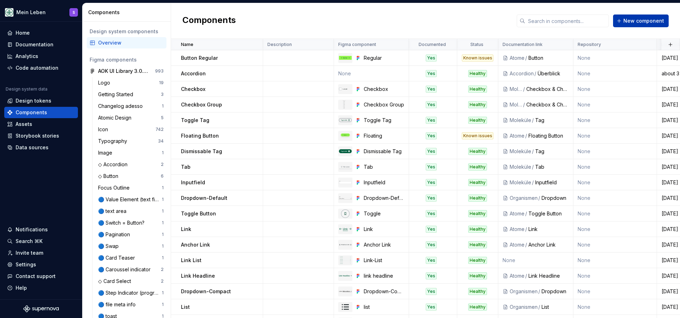
click at [628, 19] on span "New component" at bounding box center [643, 20] width 41 height 7
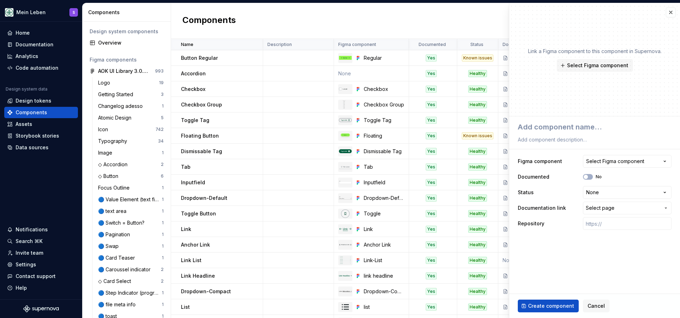
type textarea "*"
type textarea "T"
type textarea "*"
type textarea "Te"
type textarea "*"
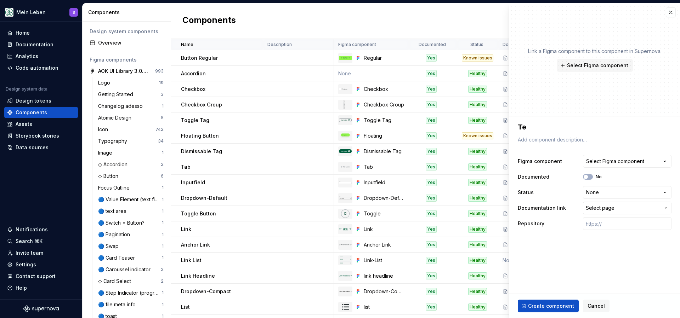
type textarea "Tea"
type textarea "*"
type textarea "Teas"
type textarea "*"
type textarea "Tease"
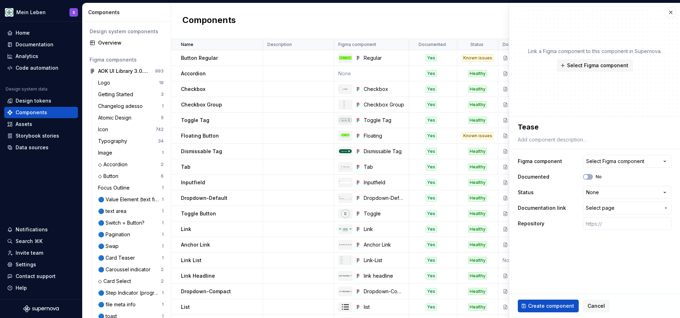
type textarea "*"
type textarea "Teaser"
click at [618, 163] on div "Select Figma component" at bounding box center [615, 161] width 58 height 7
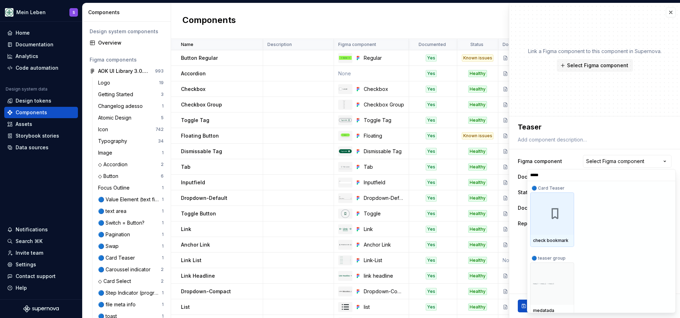
type input "******"
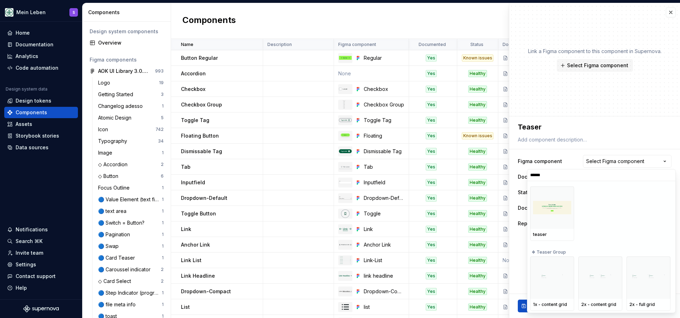
scroll to position [266, 0]
click at [538, 217] on img at bounding box center [552, 212] width 38 height 14
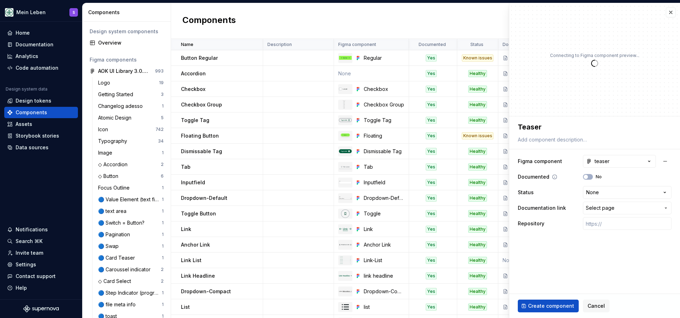
type textarea "*"
click at [624, 194] on html "Mein Leben S Home Documentation Analytics Code automation Design system data De…" at bounding box center [340, 159] width 680 height 318
select select "**********"
type textarea "*"
click at [612, 210] on span "Select page" at bounding box center [600, 208] width 29 height 7
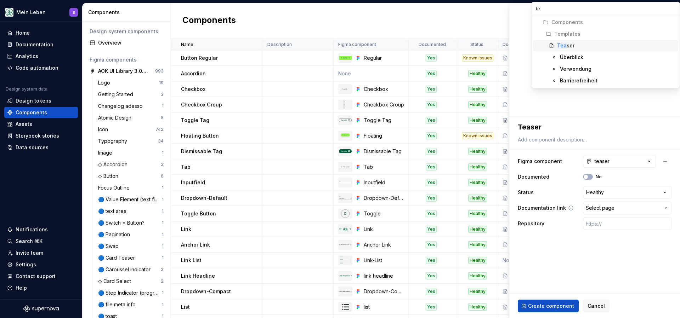
type input "tea"
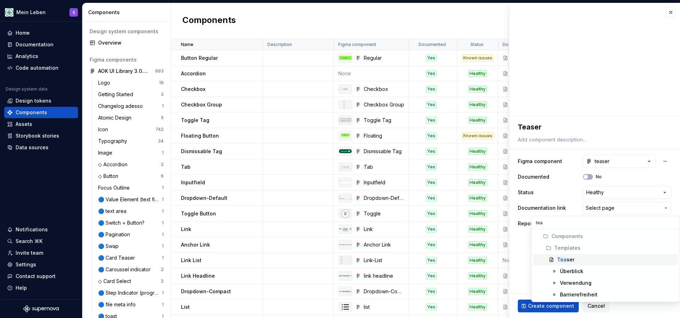
click at [571, 258] on div "Tea ser" at bounding box center [565, 259] width 17 height 7
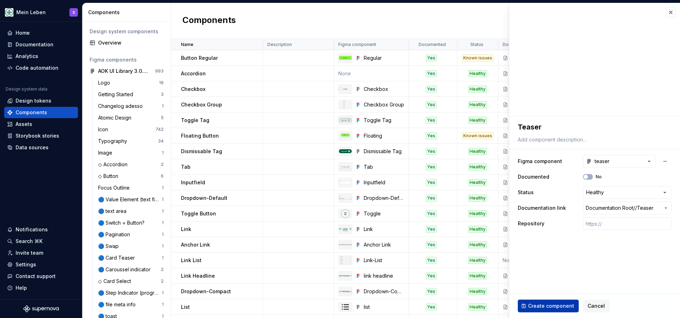
click at [554, 306] on span "Create component" at bounding box center [551, 306] width 46 height 7
type textarea "*"
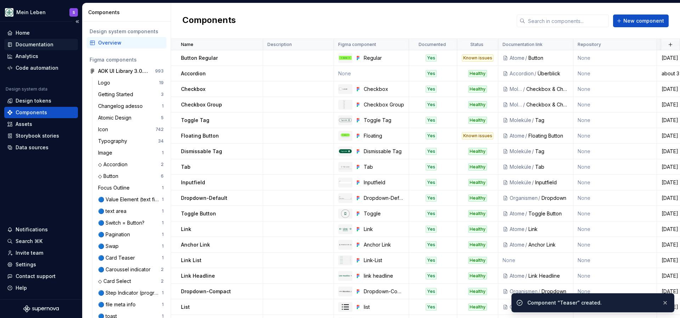
click at [33, 42] on div "Documentation" at bounding box center [35, 44] width 38 height 7
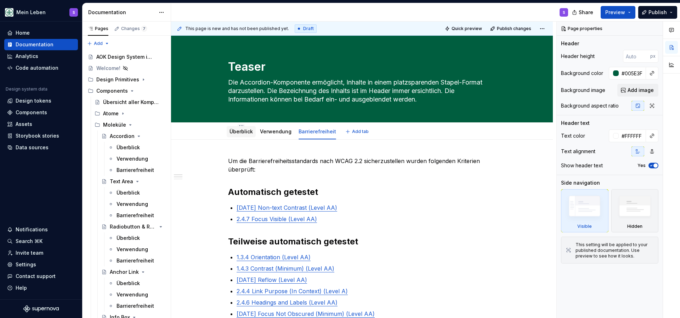
click at [240, 132] on link "Überblick" at bounding box center [240, 132] width 23 height 6
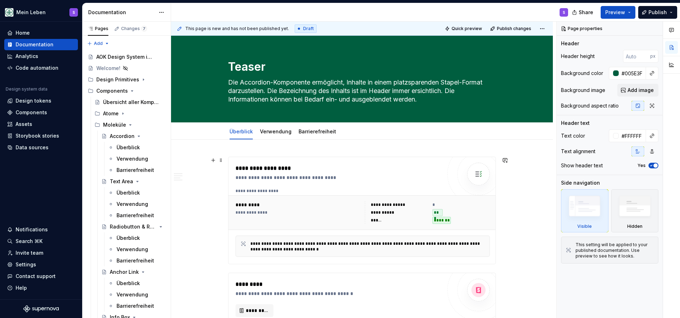
click at [482, 173] on img at bounding box center [478, 174] width 14 height 14
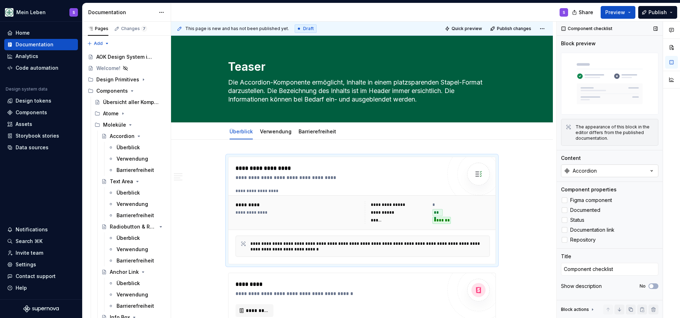
type textarea "*"
click at [641, 170] on button "Accordion" at bounding box center [609, 171] width 97 height 13
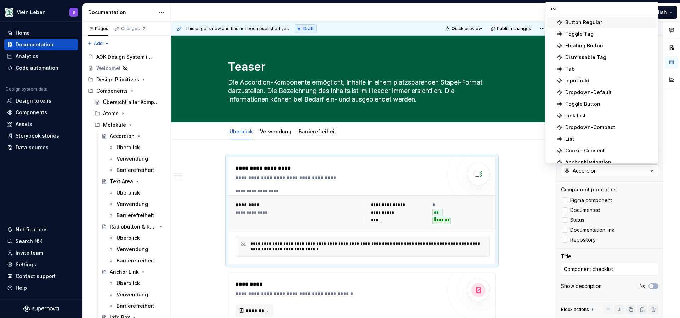
type input "teas"
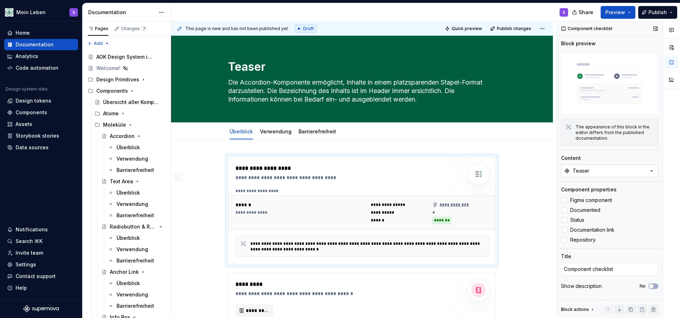
type textarea "*"
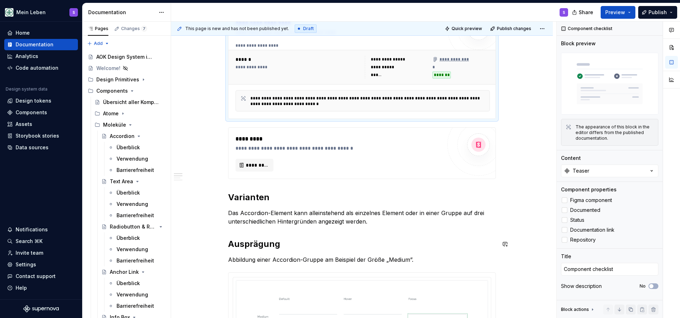
scroll to position [158, 0]
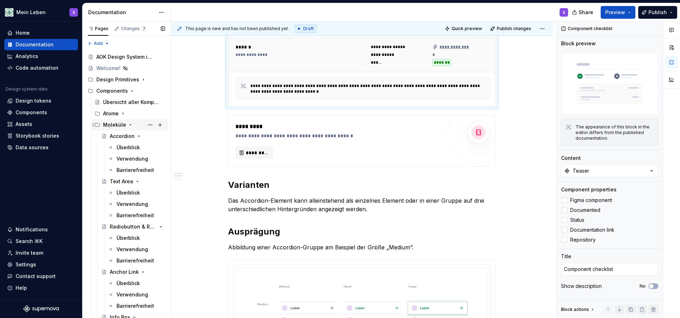
click at [130, 125] on icon "Page tree" at bounding box center [131, 125] width 2 height 1
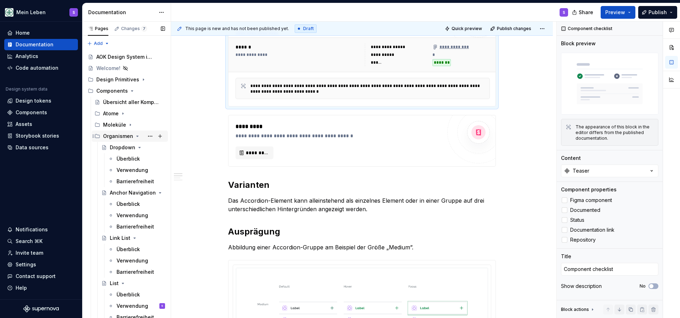
click at [135, 136] on icon "Page tree" at bounding box center [138, 136] width 6 height 6
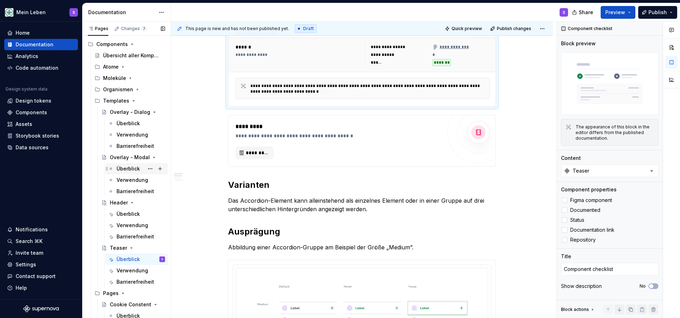
scroll to position [51, 0]
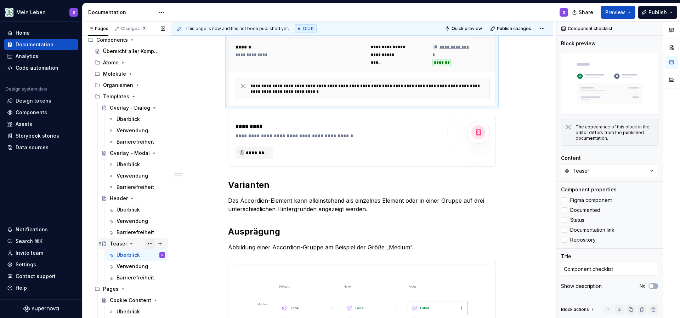
click at [151, 244] on button "Page tree" at bounding box center [150, 244] width 10 height 10
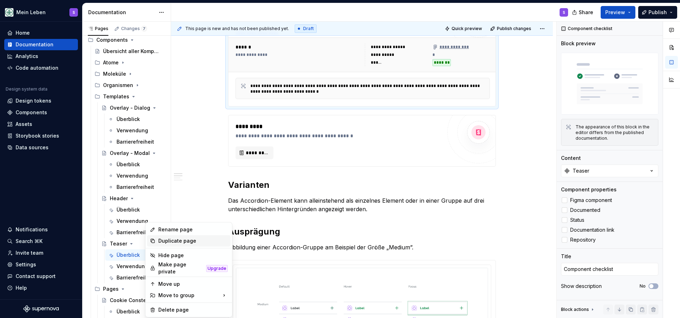
click at [166, 242] on div "Duplicate page" at bounding box center [192, 241] width 69 height 7
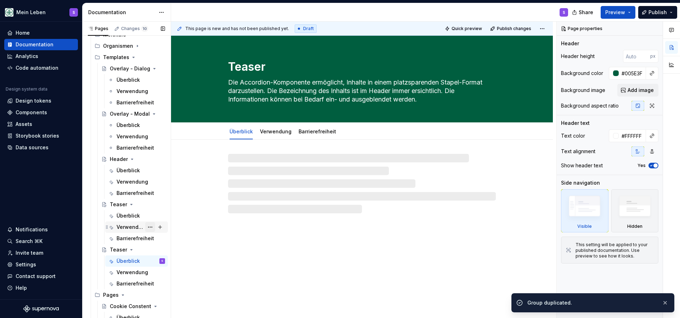
scroll to position [91, 0]
click at [116, 250] on div "Teaser" at bounding box center [118, 249] width 17 height 7
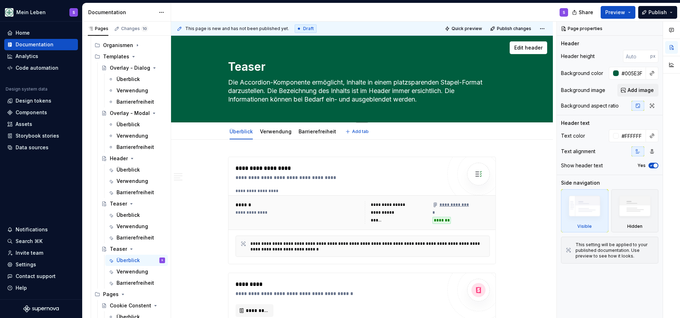
click at [253, 72] on textarea "Teaser" at bounding box center [361, 66] width 268 height 17
type textarea "*"
type textarea "F"
type textarea "*"
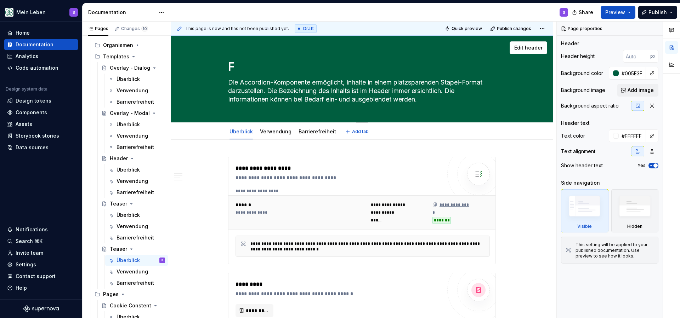
type textarea "Fo"
type textarea "*"
type textarea "Foo"
type textarea "*"
type textarea "Foot"
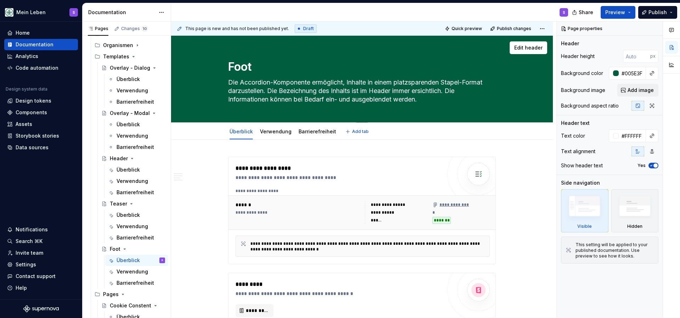
type textarea "*"
type textarea "Foote"
type textarea "*"
type textarea "Footer"
type textarea "*"
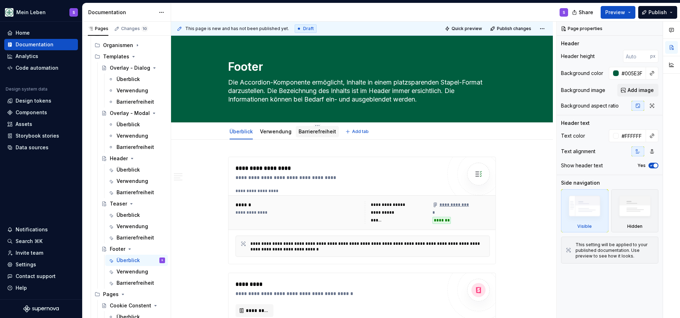
type textarea "Footer"
click at [313, 131] on link "Barrierefreiheit" at bounding box center [317, 132] width 38 height 6
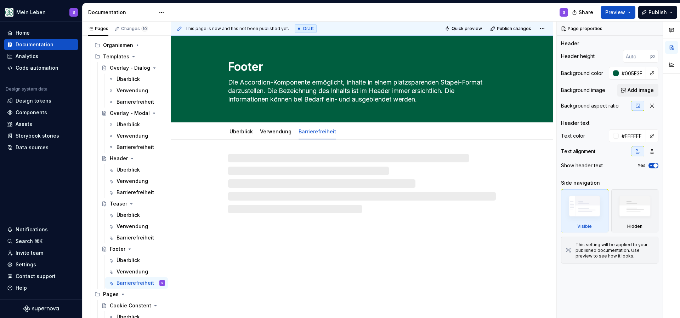
type textarea "*"
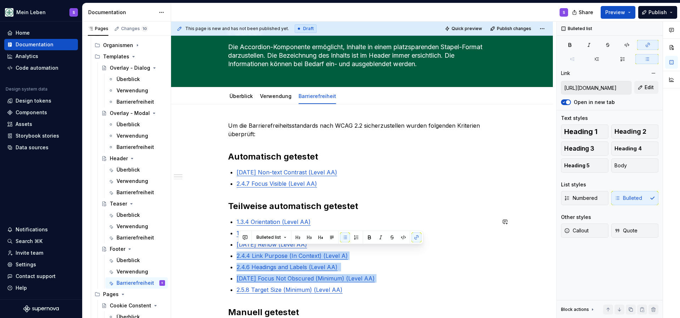
scroll to position [44, 0]
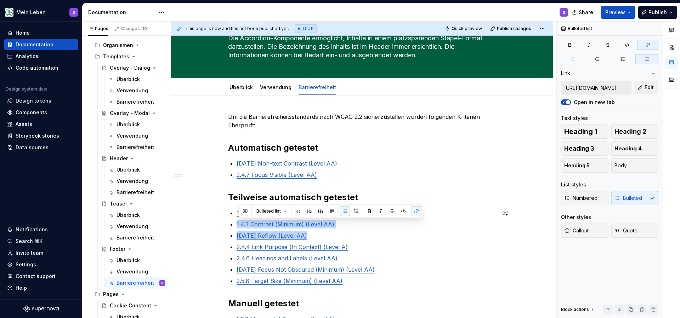
type input "[URL][DOMAIN_NAME]"
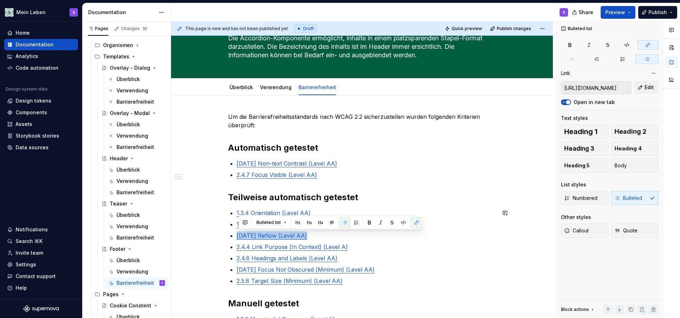
drag, startPoint x: 318, startPoint y: 280, endPoint x: 222, endPoint y: 232, distance: 107.0
click at [222, 232] on div "Um die Barrierefreiheitsstandards nach WCAG 2.2 sicherzustellen wurden folgende…" at bounding box center [362, 316] width 382 height 441
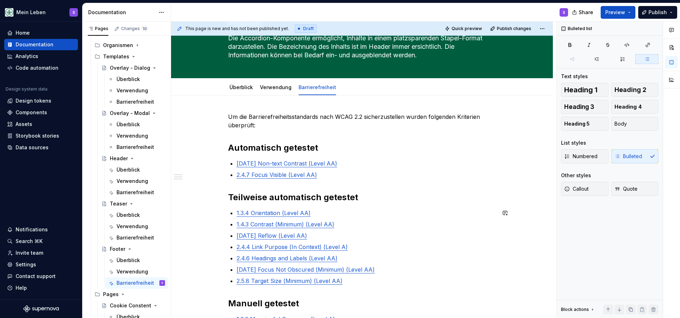
click at [349, 249] on p "2.4.4 Link Purpose (In Context) (Level A)" at bounding box center [366, 247] width 259 height 8
click at [309, 238] on p "[DATE] Reflow (Level AA)" at bounding box center [366, 236] width 259 height 8
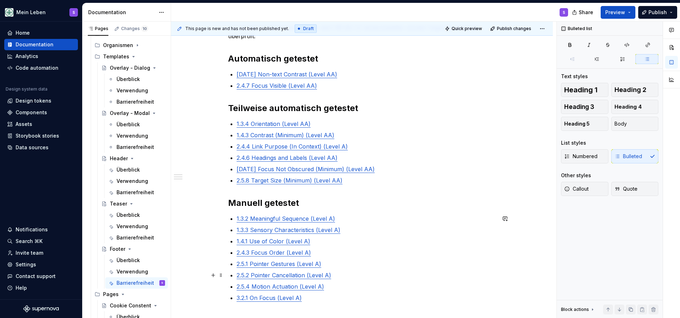
scroll to position [134, 0]
click at [314, 242] on p "1.4.1 Use of Color (Level A)" at bounding box center [366, 241] width 259 height 8
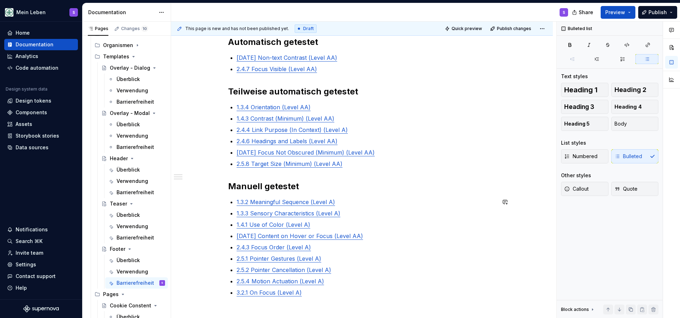
scroll to position [152, 0]
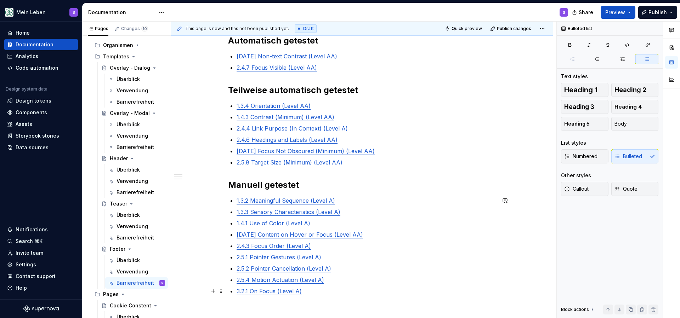
click at [301, 292] on link "3.2.1 On Focus (Level A)" at bounding box center [269, 291] width 65 height 7
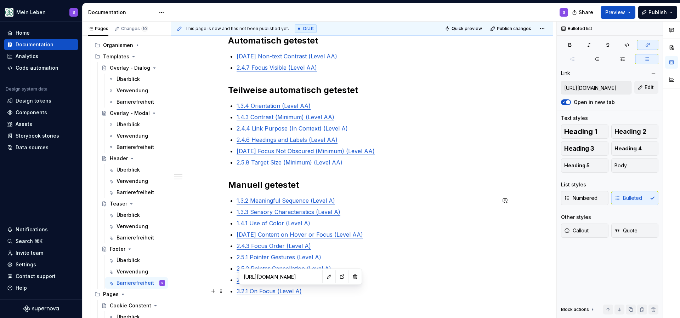
click at [306, 292] on p "3.2.1 On Focus (Level A)" at bounding box center [366, 291] width 259 height 8
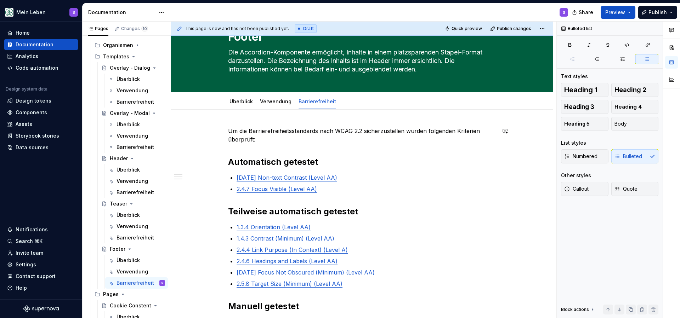
scroll to position [29, 0]
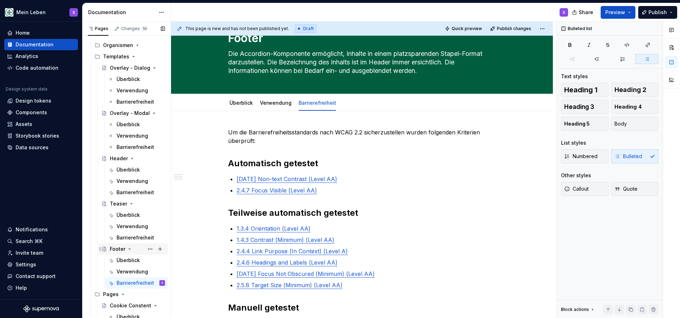
click at [113, 247] on div "Footer" at bounding box center [118, 249] width 16 height 7
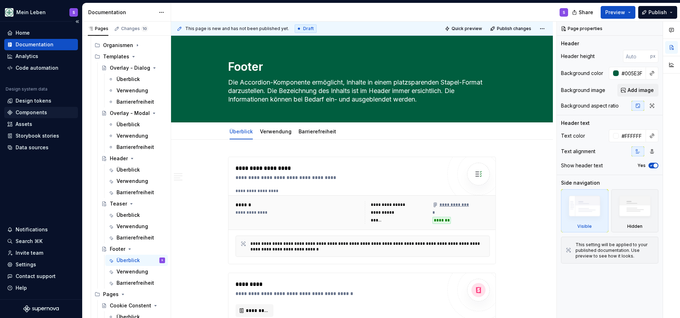
type textarea "*"
click at [32, 114] on div "Components" at bounding box center [32, 112] width 32 height 7
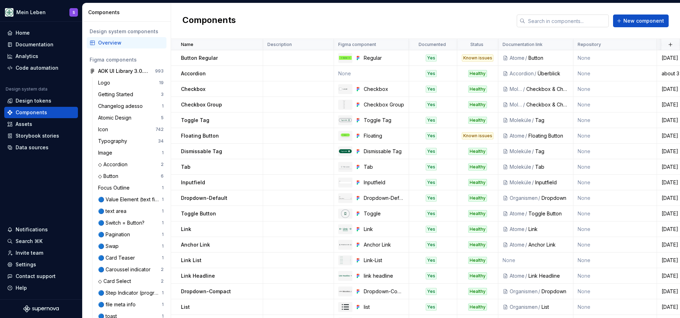
click at [546, 19] on input "text" at bounding box center [567, 21] width 84 height 13
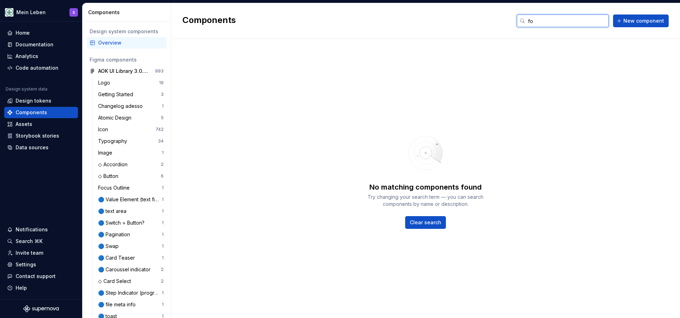
type input "f"
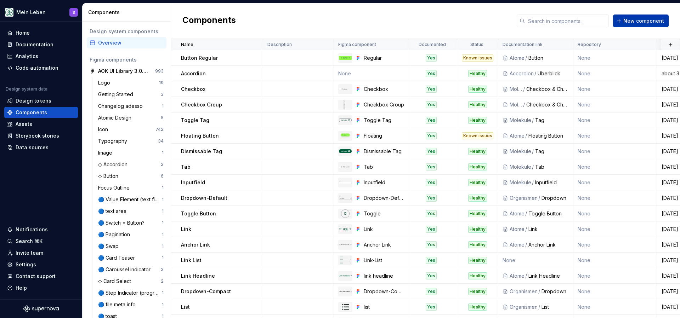
click at [640, 21] on span "New component" at bounding box center [643, 20] width 41 height 7
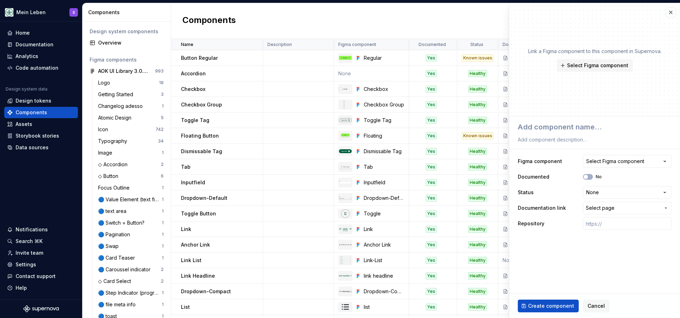
type textarea "*"
type textarea "F"
type textarea "*"
type textarea "Fo"
type textarea "*"
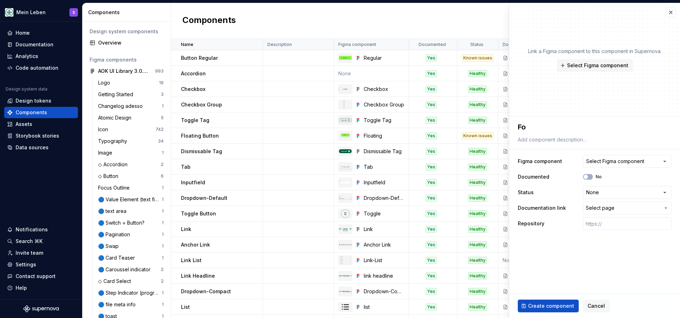
type textarea "Foo"
type textarea "*"
type textarea "Foot"
type textarea "*"
type textarea "Foote"
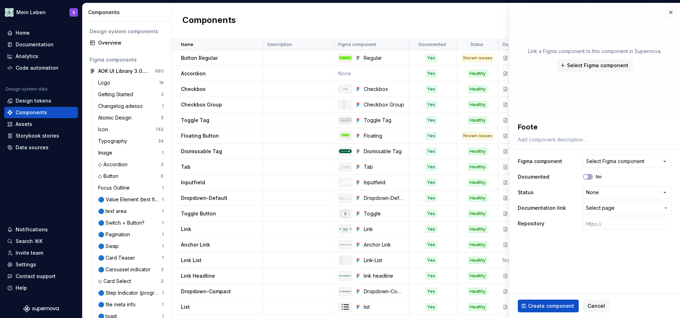
type textarea "*"
type textarea "Footer"
click at [656, 161] on button "Select Figma component" at bounding box center [627, 161] width 89 height 13
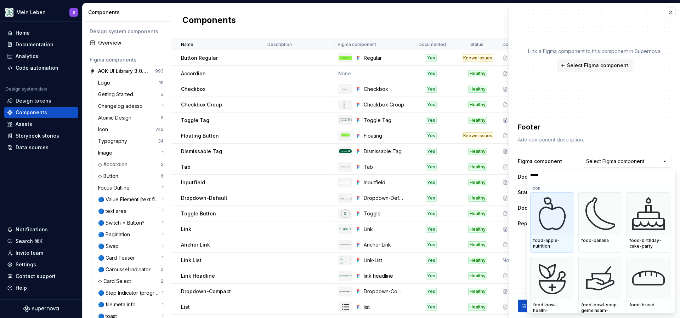
type input "******"
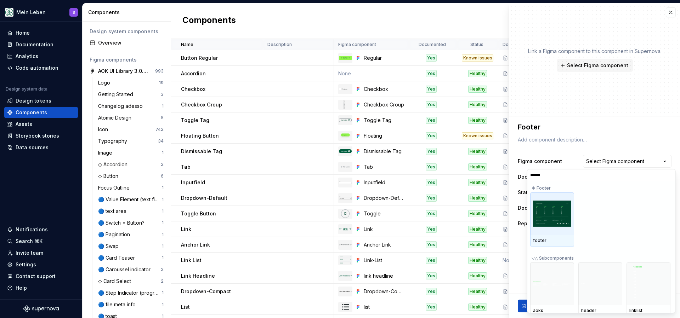
click at [556, 222] on img at bounding box center [552, 214] width 38 height 27
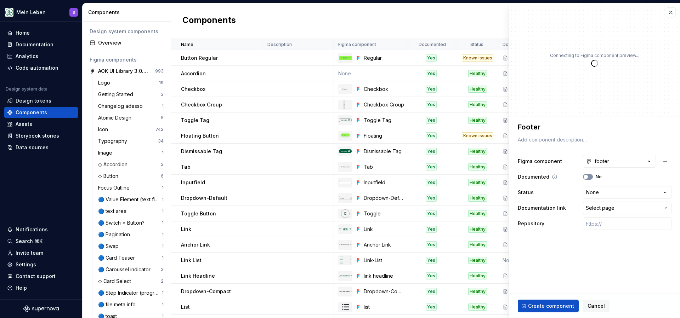
click at [591, 176] on button "No" at bounding box center [588, 177] width 10 height 6
type textarea "*"
click at [604, 194] on html "Mein Leben S Home Documentation Analytics Code automation Design system data De…" at bounding box center [340, 159] width 680 height 318
select select "**********"
type textarea "*"
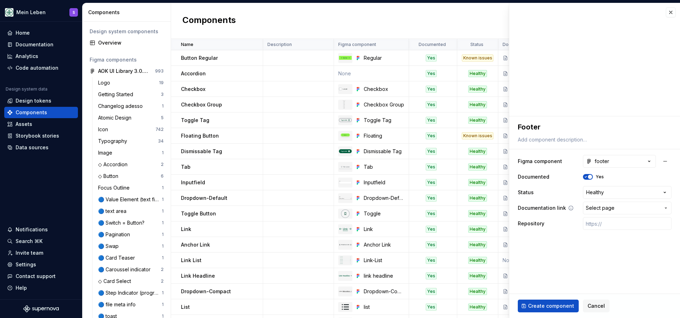
click at [609, 206] on span "Select page" at bounding box center [600, 208] width 29 height 7
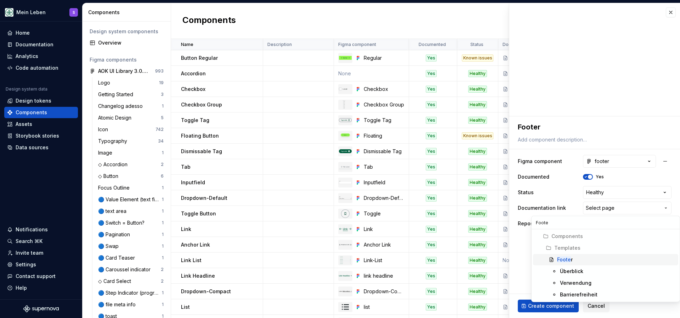
type input "Foote"
click at [574, 261] on div "[PERSON_NAME] r" at bounding box center [616, 259] width 118 height 7
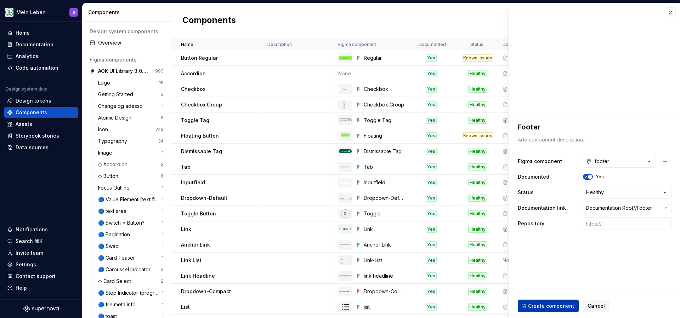
click at [556, 310] on button "Create component" at bounding box center [548, 306] width 61 height 13
type textarea "*"
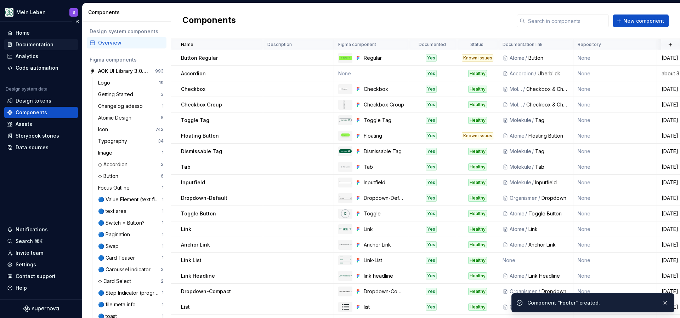
click at [28, 43] on div "Documentation" at bounding box center [35, 44] width 38 height 7
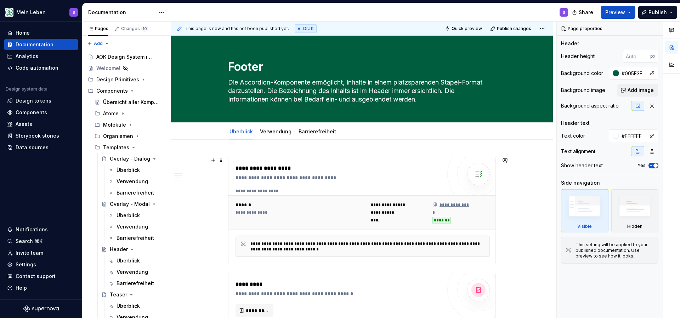
click at [480, 177] on img at bounding box center [478, 174] width 14 height 14
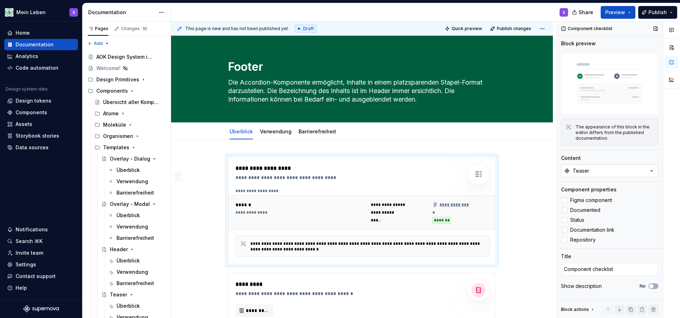
type textarea "*"
click at [624, 169] on button "Teaser" at bounding box center [609, 171] width 97 height 13
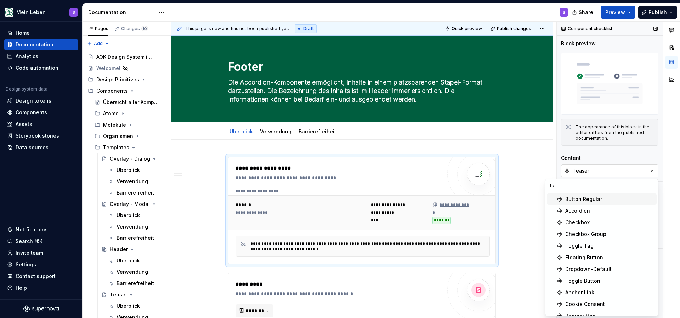
type input "f"
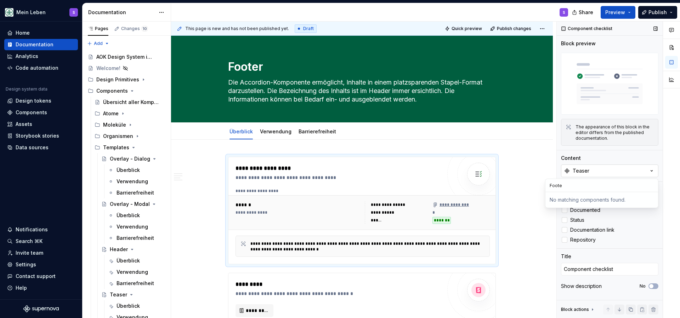
type input "Footer"
type textarea "*"
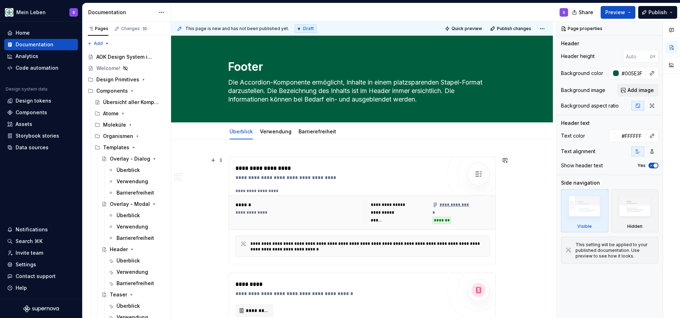
click at [449, 186] on div "**********" at bounding box center [361, 210] width 267 height 107
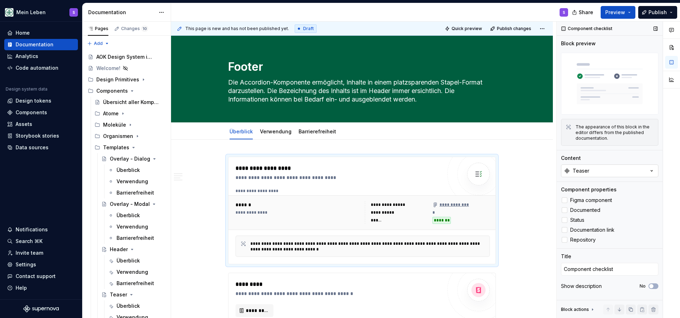
type textarea "*"
click at [608, 174] on button "Teaser" at bounding box center [609, 171] width 97 height 13
type input "Footer"
click at [585, 202] on div "Footer" at bounding box center [609, 199] width 89 height 7
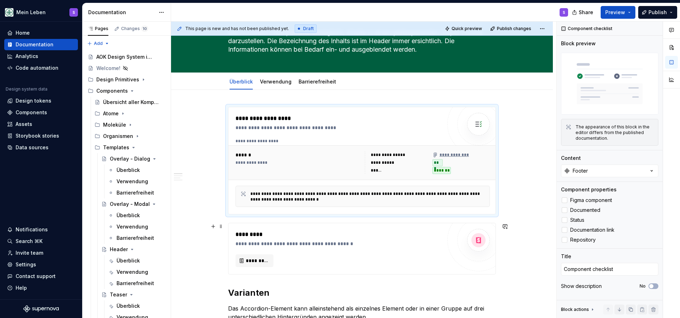
scroll to position [59, 0]
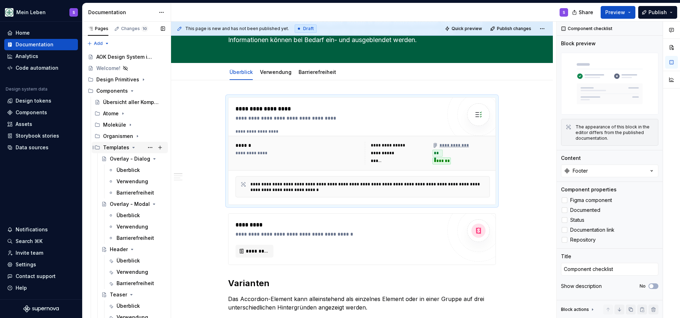
click at [132, 147] on icon "Page tree" at bounding box center [134, 148] width 6 height 6
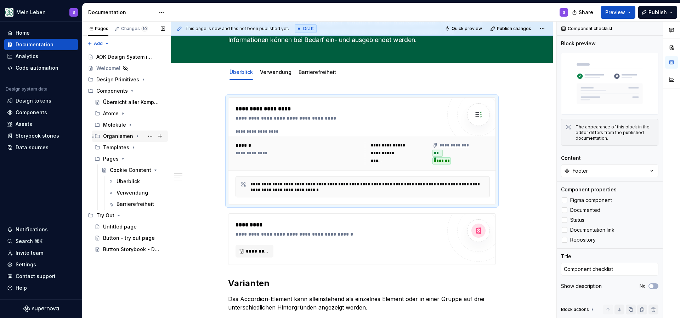
click at [137, 136] on icon "Page tree" at bounding box center [138, 136] width 6 height 6
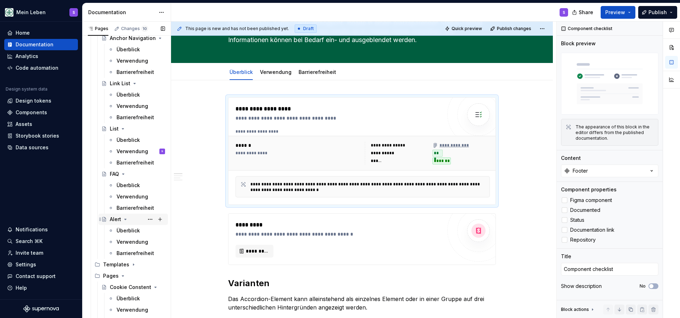
scroll to position [155, 0]
click at [148, 218] on button "Page tree" at bounding box center [150, 219] width 10 height 10
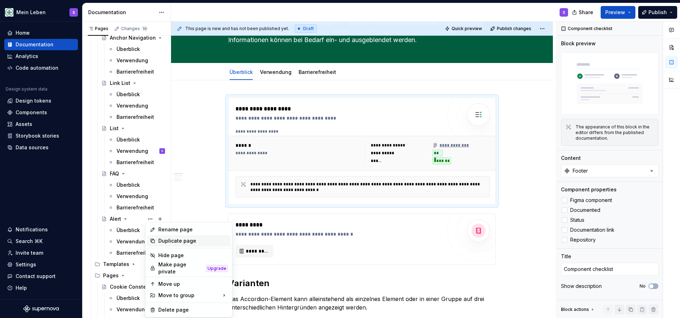
click at [164, 238] on div "Duplicate page" at bounding box center [192, 241] width 69 height 7
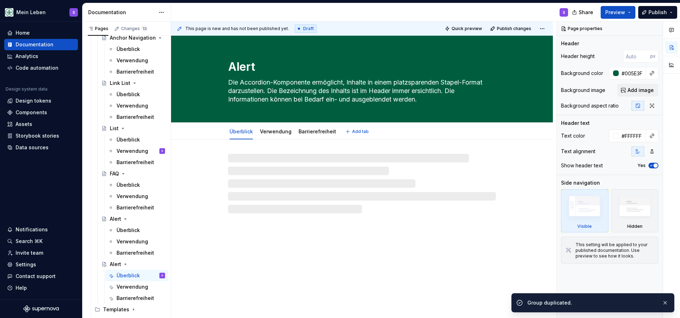
click at [248, 69] on textarea "Alert" at bounding box center [361, 66] width 268 height 17
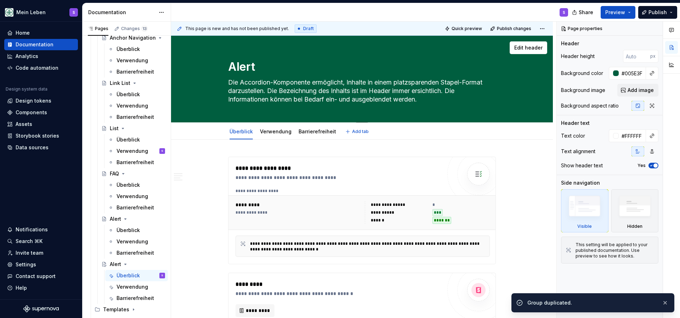
click at [248, 69] on textarea "Alert" at bounding box center [361, 66] width 268 height 17
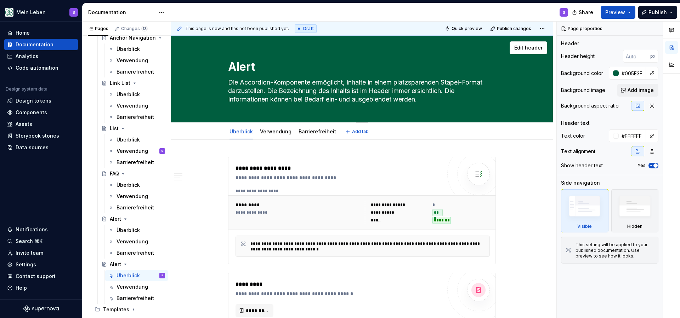
type textarea "*"
type textarea "S"
type textarea "*"
type textarea "Si"
type textarea "*"
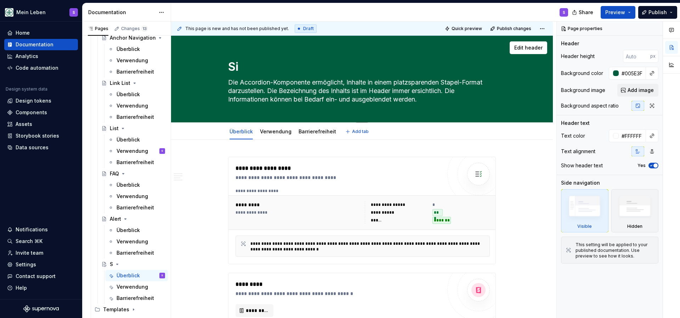
type textarea "Sid"
type textarea "*"
type textarea "Side"
type textarea "*"
type textarea "Side"
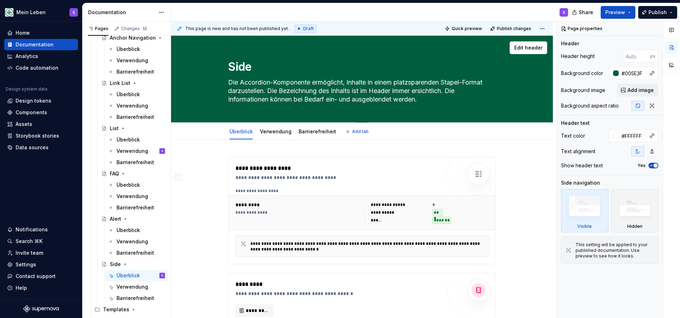
type textarea "*"
type textarea "Side W"
type textarea "*"
type textarea "Side Wi"
type textarea "*"
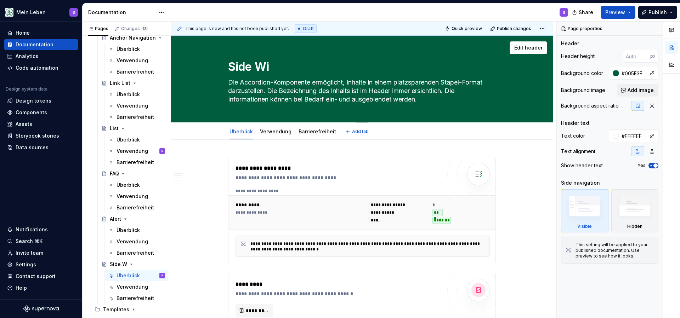
type textarea "Side Wid"
type textarea "*"
type textarea "Side Wide"
type textarea "*"
type textarea "Side Wide"
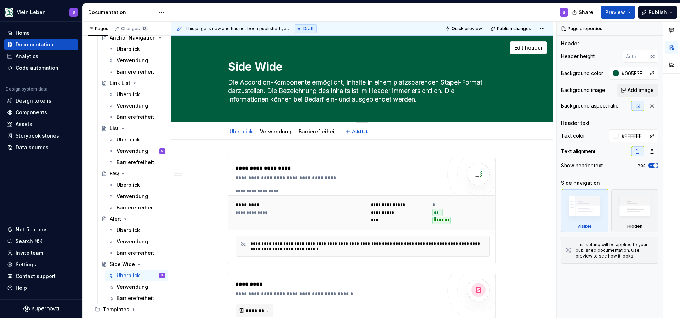
type textarea "*"
type textarea "Side Wide B"
type textarea "*"
type textarea "Side Wide Ba"
type textarea "*"
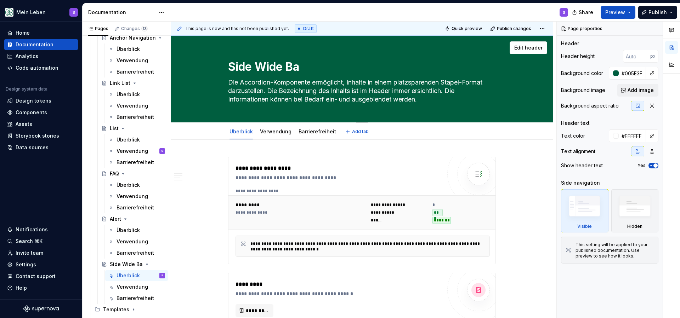
type textarea "Side Wide Ban"
type textarea "*"
type textarea "Side Wide Bann"
type textarea "*"
type textarea "Side Wide Banne"
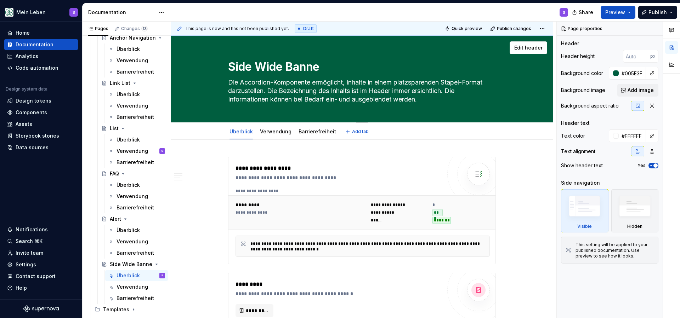
type textarea "*"
type textarea "Side Wide Banner"
type textarea "*"
type textarea "Side Wide Banner"
click at [319, 133] on link "Barrierefreiheit" at bounding box center [317, 132] width 38 height 6
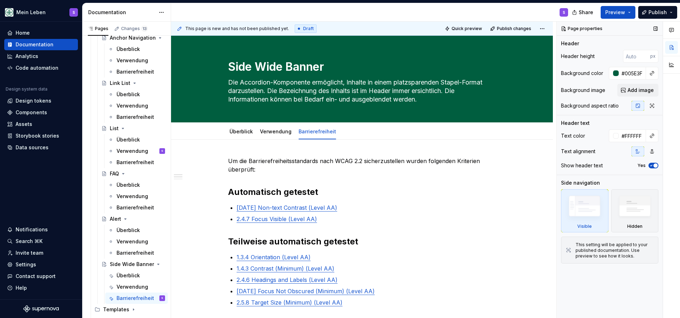
type textarea "*"
